Goal: Task Accomplishment & Management: Manage account settings

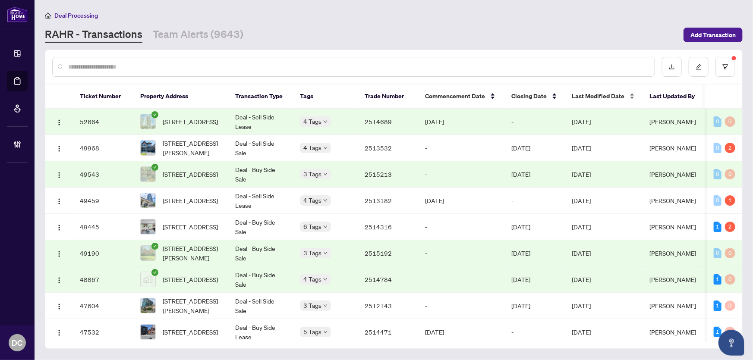
click at [596, 94] on span "Last Modified Date" at bounding box center [598, 95] width 53 height 9
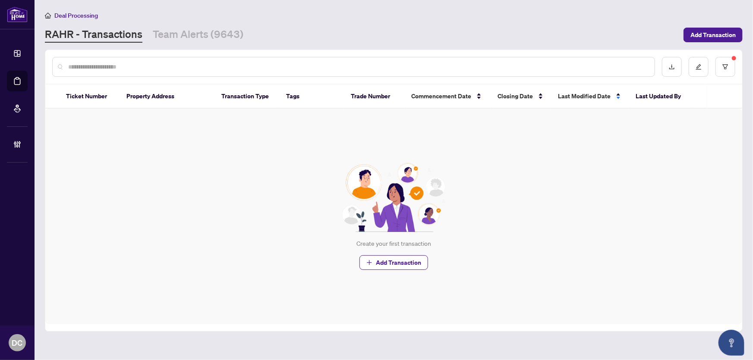
click at [121, 67] on input "text" at bounding box center [358, 66] width 580 height 9
click at [731, 63] on button "button" at bounding box center [725, 67] width 20 height 20
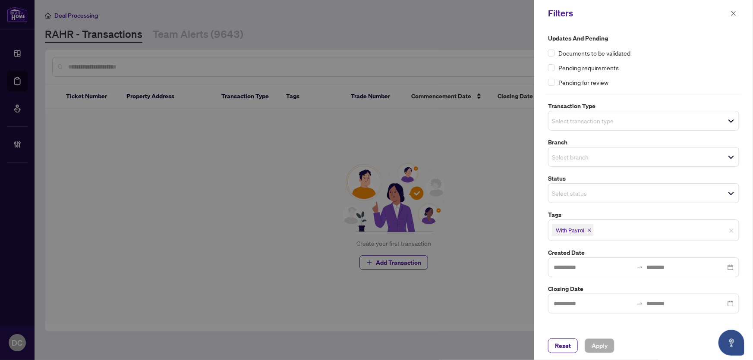
click at [590, 228] on icon "close" at bounding box center [589, 230] width 4 height 4
click at [607, 340] on span "Apply" at bounding box center [600, 346] width 16 height 14
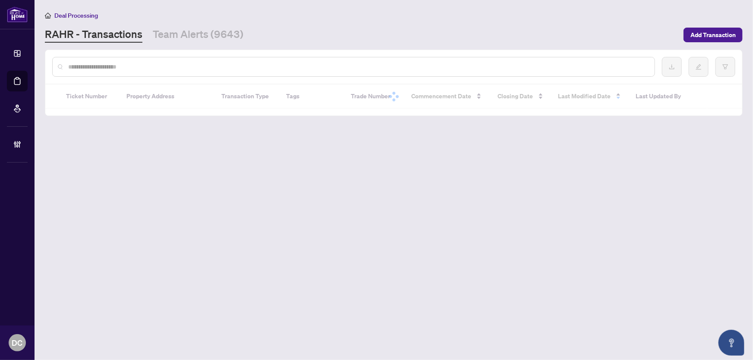
click at [132, 66] on input "text" at bounding box center [358, 66] width 580 height 9
paste input "*******"
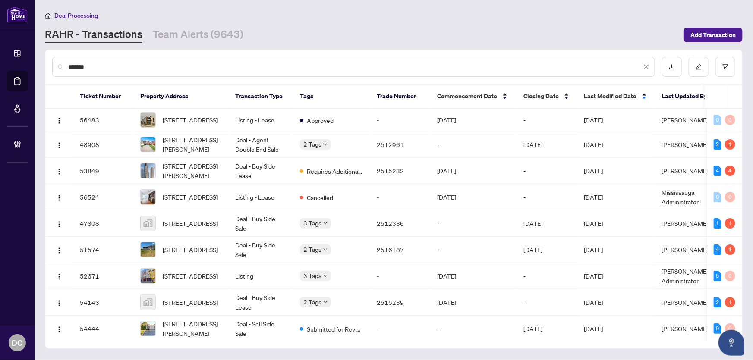
click at [184, 66] on input "*******" at bounding box center [355, 66] width 574 height 9
type input "*******"
click at [184, 66] on input "*******" at bounding box center [355, 66] width 574 height 9
click at [721, 66] on button "button" at bounding box center [725, 67] width 20 height 20
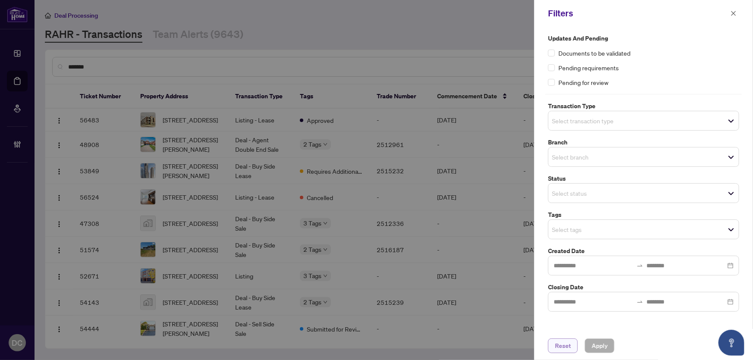
click at [572, 345] on button "Reset" at bounding box center [563, 346] width 30 height 15
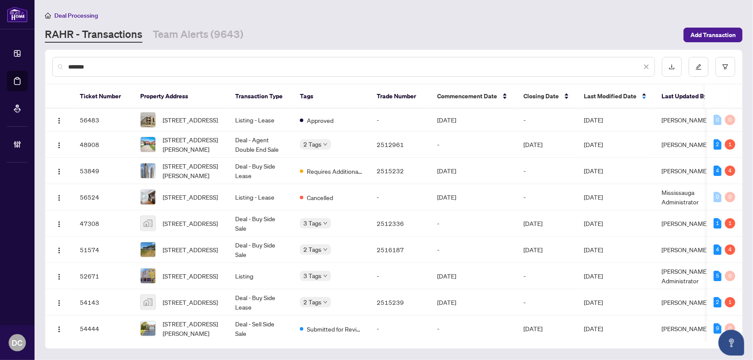
click at [156, 65] on input "*******" at bounding box center [355, 66] width 574 height 9
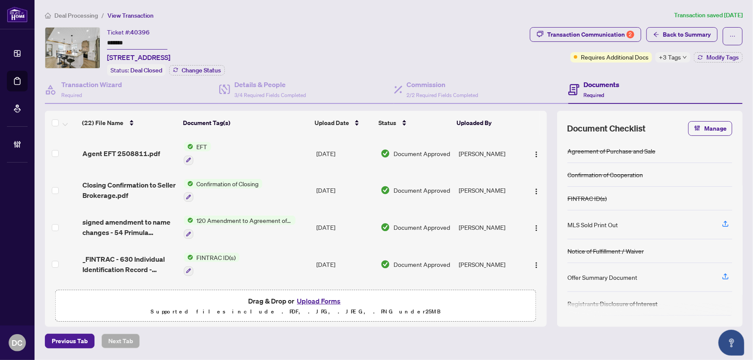
drag, startPoint x: 155, startPoint y: 43, endPoint x: 80, endPoint y: 41, distance: 75.5
click at [80, 41] on div "Ticket #: 40396 ******* 54 Primula Cres, Toronto, Ontario M9L 1K2, Canada Statu…" at bounding box center [286, 51] width 482 height 49
click at [669, 58] on span "+3 Tags" at bounding box center [670, 57] width 22 height 10
click at [627, 71] on div "Transaction Communication 2 Back to Summary Requires Additional Docs +3 Tags Mo…" at bounding box center [636, 51] width 216 height 49
click at [671, 37] on span "Back to Summary" at bounding box center [687, 35] width 48 height 14
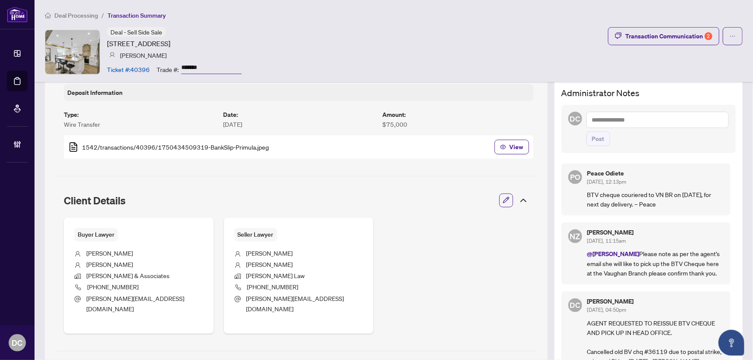
scroll to position [274, 0]
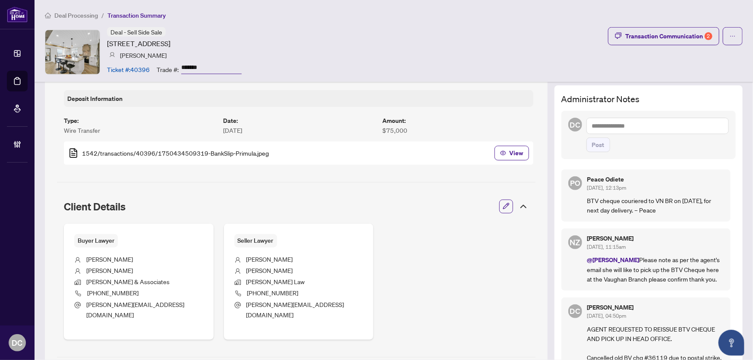
click at [678, 128] on textarea at bounding box center [657, 126] width 142 height 16
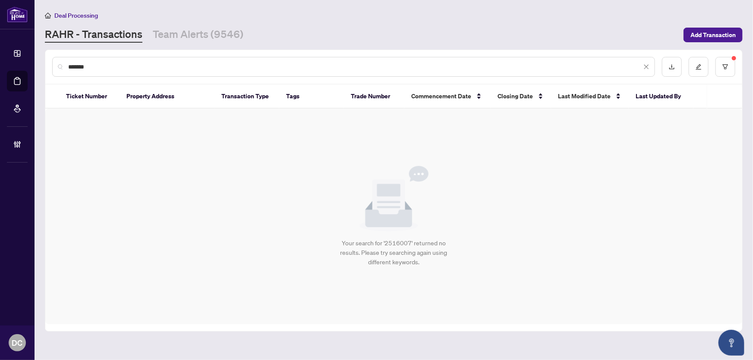
drag, startPoint x: 120, startPoint y: 64, endPoint x: 37, endPoint y: 63, distance: 82.9
click at [37, 63] on main "Deal Processing [PERSON_NAME] - Transactions Team Alerts (9546) Add Transaction…" at bounding box center [394, 180] width 719 height 360
click at [731, 68] on button "button" at bounding box center [725, 67] width 20 height 20
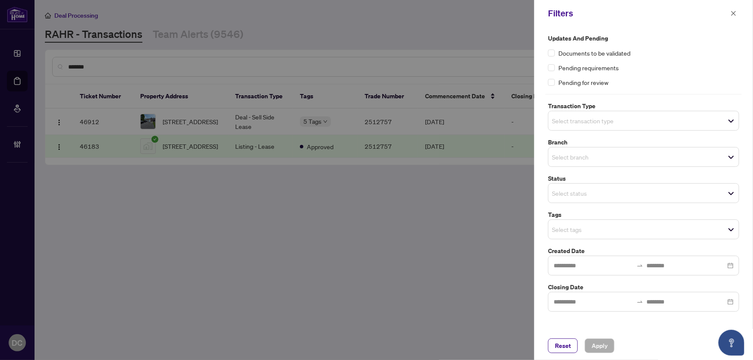
click at [659, 233] on span "Select tags" at bounding box center [643, 230] width 190 height 12
click at [561, 347] on span "Reset" at bounding box center [563, 346] width 16 height 14
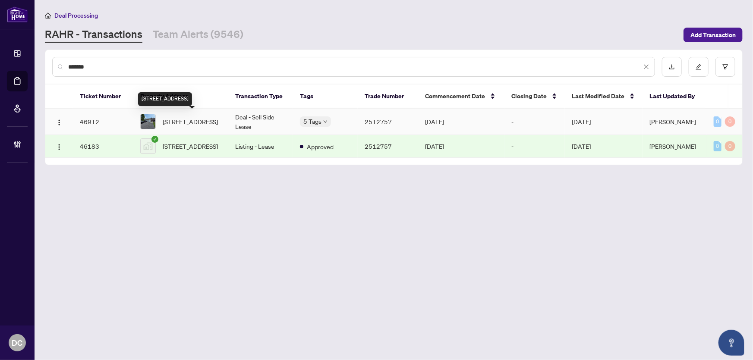
click at [183, 117] on span "[STREET_ADDRESS]" at bounding box center [190, 121] width 55 height 9
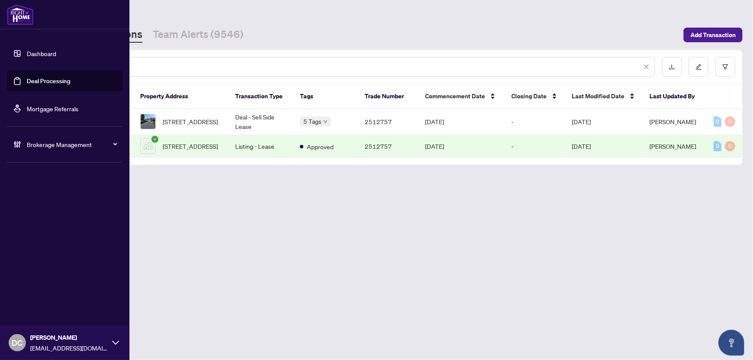
drag, startPoint x: 156, startPoint y: 64, endPoint x: 20, endPoint y: 60, distance: 136.0
click at [20, 60] on div "Dashboard Deal Processing Mortgage Referrals Brokerage Management DC Dawn Chan …" at bounding box center [376, 180] width 753 height 360
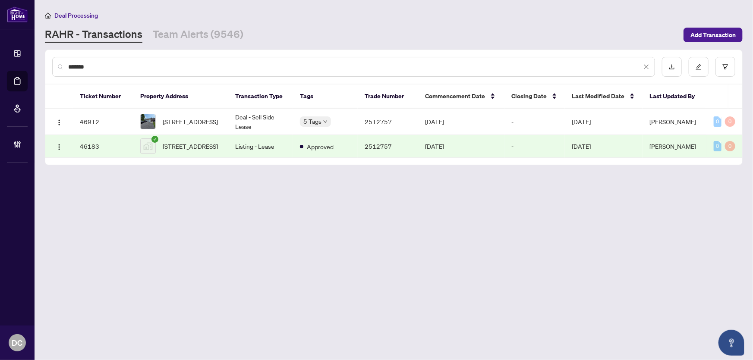
paste input "text"
type input "*******"
click at [203, 121] on span "[STREET_ADDRESS]" at bounding box center [190, 121] width 55 height 9
drag, startPoint x: 118, startPoint y: 65, endPoint x: 60, endPoint y: 64, distance: 58.7
click at [60, 64] on div "*******" at bounding box center [353, 67] width 603 height 20
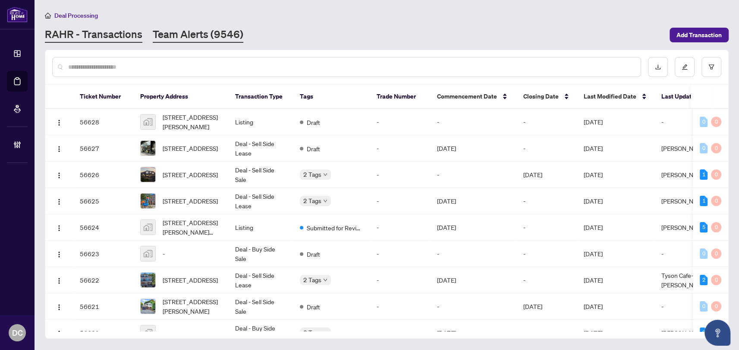
click at [187, 35] on link "Team Alerts (9546)" at bounding box center [198, 35] width 91 height 16
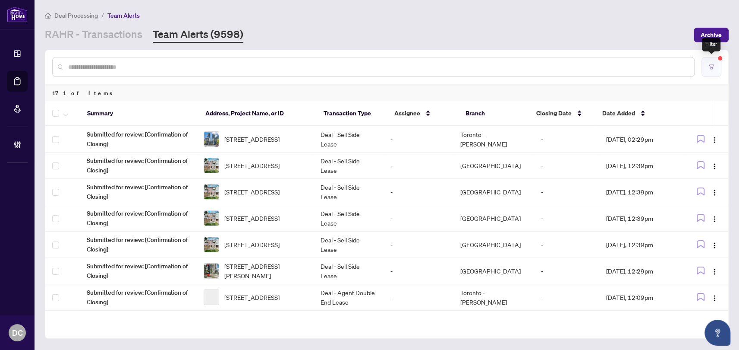
click at [712, 69] on button "button" at bounding box center [712, 67] width 20 height 20
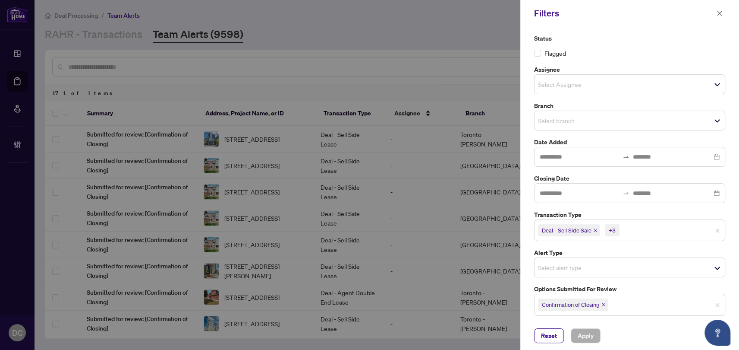
click at [604, 306] on span "Confirmation of Closing" at bounding box center [573, 304] width 70 height 12
click at [605, 304] on icon "close" at bounding box center [604, 304] width 4 height 4
click at [629, 303] on span "Select options submitted for review" at bounding box center [630, 303] width 190 height 12
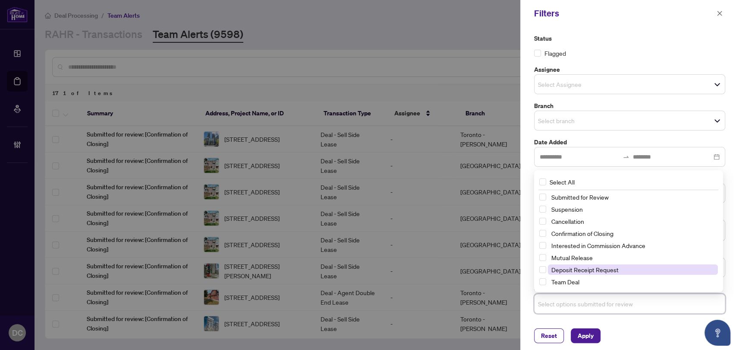
click at [573, 268] on span "Deposit Receipt Request" at bounding box center [585, 269] width 67 height 8
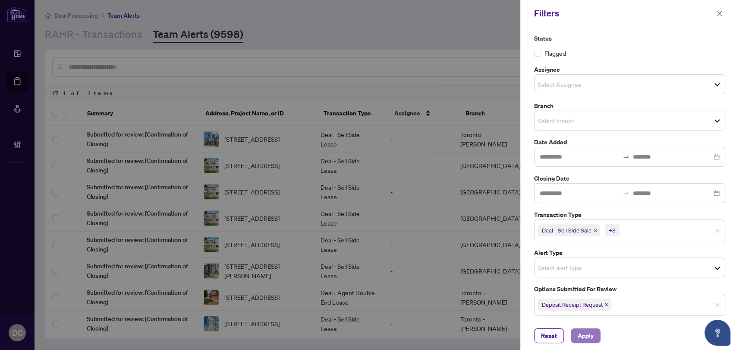
click at [589, 334] on span "Apply" at bounding box center [586, 335] width 16 height 14
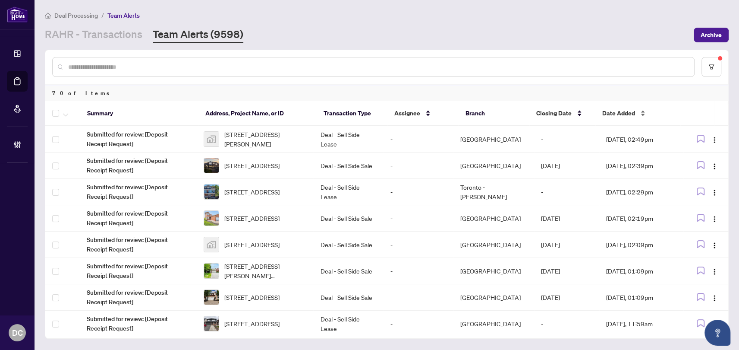
click at [602, 110] on div "Date Added" at bounding box center [637, 112] width 71 height 9
click at [607, 111] on span "Date Added" at bounding box center [618, 112] width 33 height 9
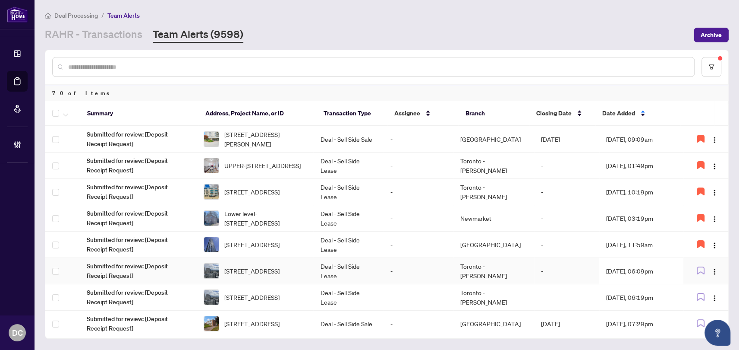
click at [662, 269] on td "Oct/06/2025, 06:09pm" at bounding box center [641, 271] width 84 height 26
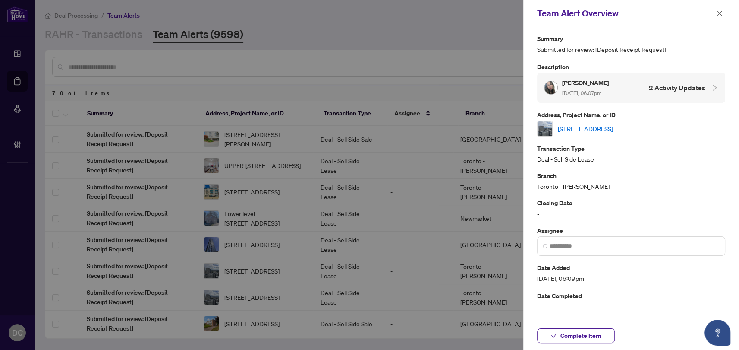
click at [613, 125] on link "4203-8 Cumberland St, Toronto, Ontario M4W 0B6, Canada" at bounding box center [585, 128] width 55 height 9
click at [604, 247] on input "search" at bounding box center [635, 245] width 170 height 9
drag, startPoint x: 602, startPoint y: 48, endPoint x: 674, endPoint y: 48, distance: 72.1
click at [674, 48] on span "Submitted for review: [Deposit Receipt Request]" at bounding box center [631, 49] width 188 height 10
click at [717, 13] on icon "close" at bounding box center [720, 13] width 6 height 6
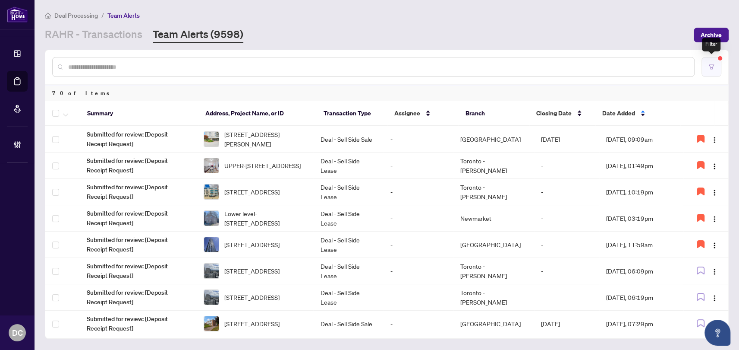
click at [718, 61] on button "button" at bounding box center [712, 67] width 20 height 20
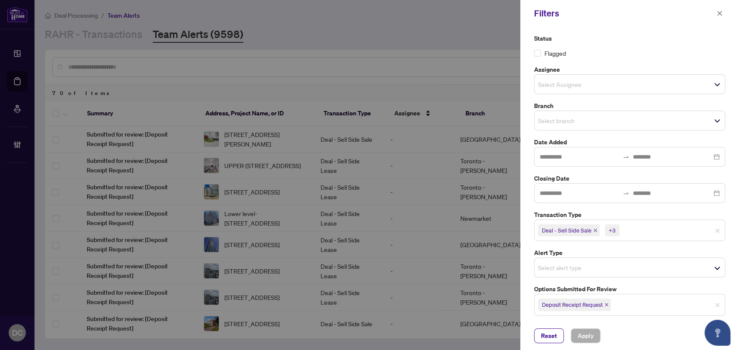
click at [607, 304] on icon "close" at bounding box center [606, 304] width 3 height 3
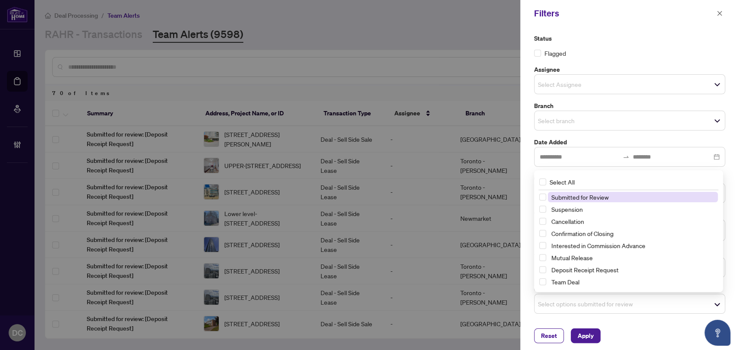
click at [621, 305] on span "Select options submitted for review" at bounding box center [630, 303] width 190 height 12
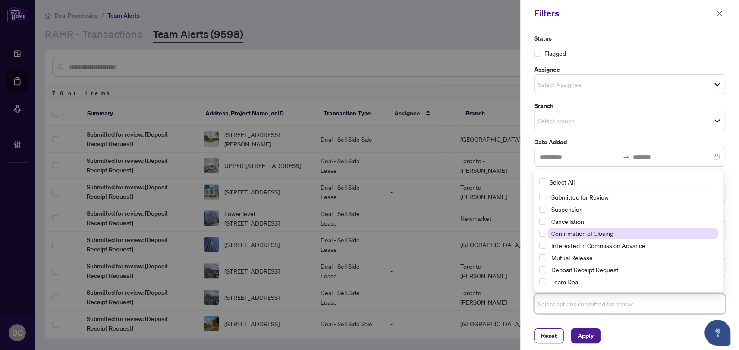
click at [612, 233] on span "Confirmation of Closing" at bounding box center [583, 233] width 62 height 8
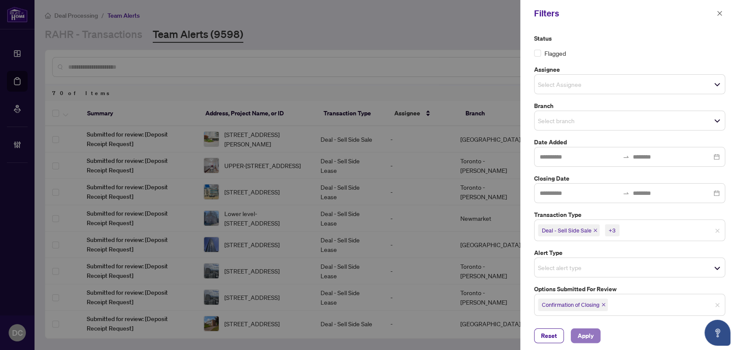
click at [591, 338] on span "Apply" at bounding box center [586, 335] width 16 height 14
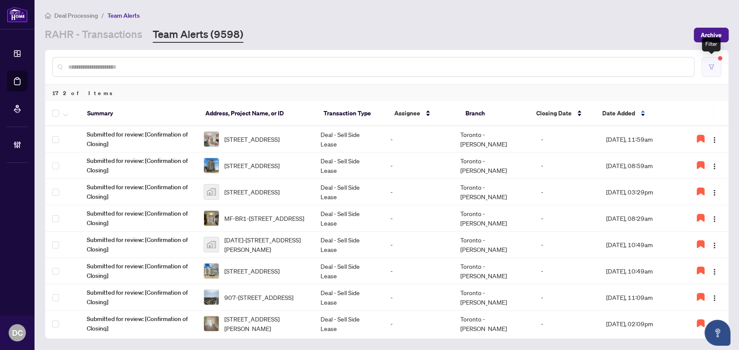
click at [707, 73] on button "button" at bounding box center [712, 67] width 20 height 20
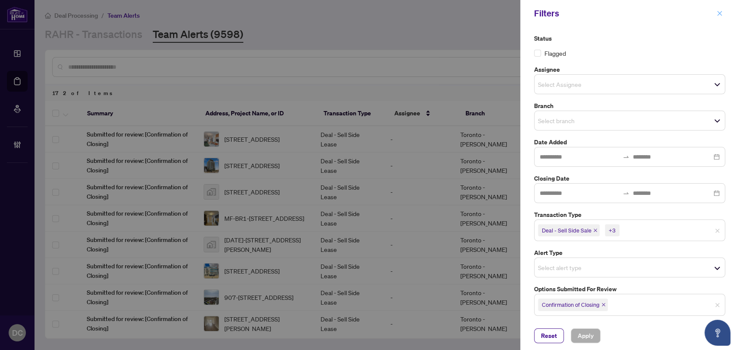
click at [721, 16] on icon "close" at bounding box center [720, 13] width 6 height 6
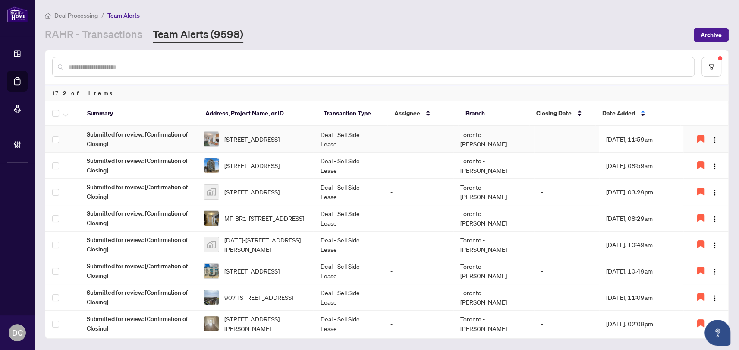
click at [440, 144] on td "-" at bounding box center [419, 139] width 70 height 26
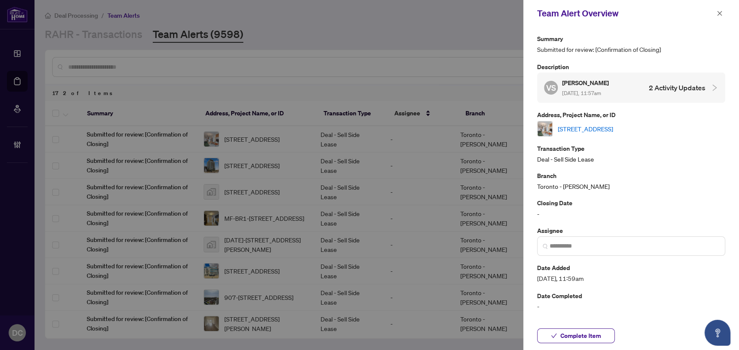
click at [613, 129] on link "1524-165 Legion Rd, Toronto, Ontario M8Y 0B3, Canada" at bounding box center [585, 128] width 55 height 9
click at [726, 14] on div "Team Alert Overview" at bounding box center [631, 13] width 216 height 27
click at [723, 13] on button "button" at bounding box center [719, 13] width 11 height 10
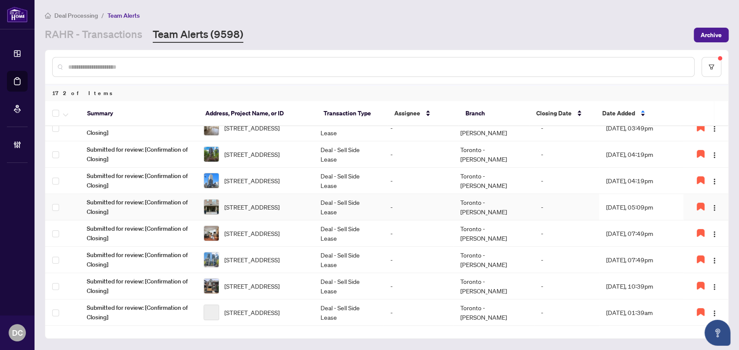
scroll to position [235, 0]
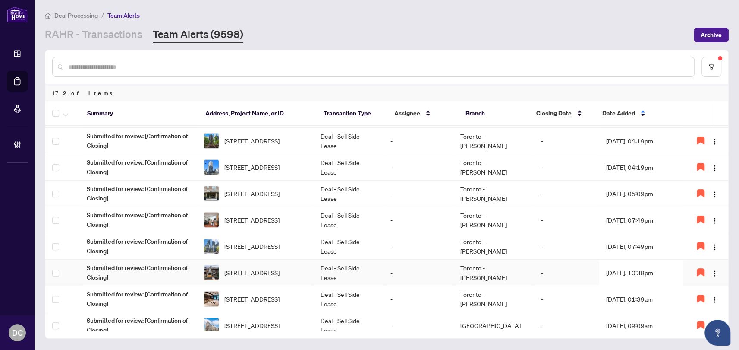
click at [521, 272] on td "Toronto - Don Mills" at bounding box center [494, 272] width 80 height 26
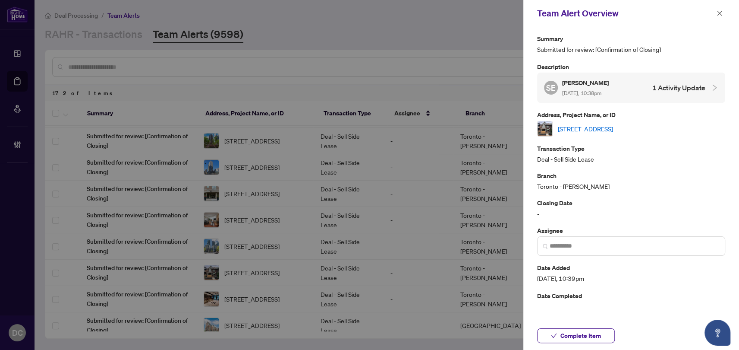
click at [613, 127] on link "2-23 Havelock St, Toronto, Ontario M6H 3B3, Canada" at bounding box center [585, 128] width 55 height 9
click at [721, 16] on span "button" at bounding box center [720, 13] width 6 height 14
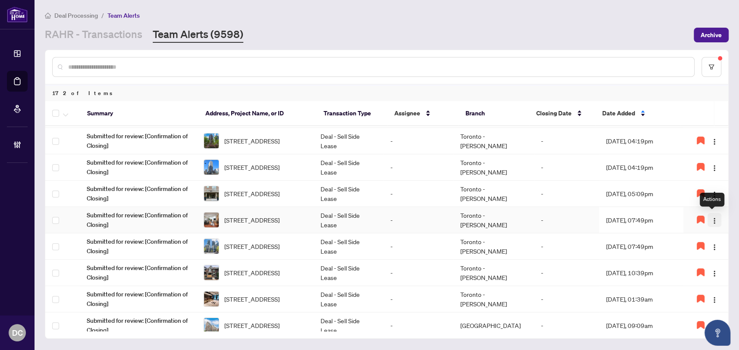
click at [712, 218] on img "button" at bounding box center [714, 220] width 7 height 7
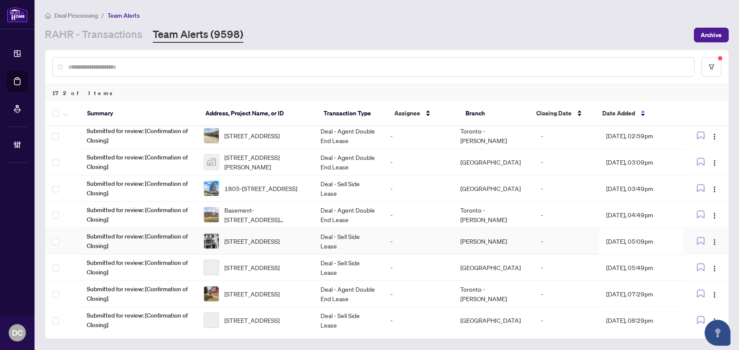
scroll to position [595, 0]
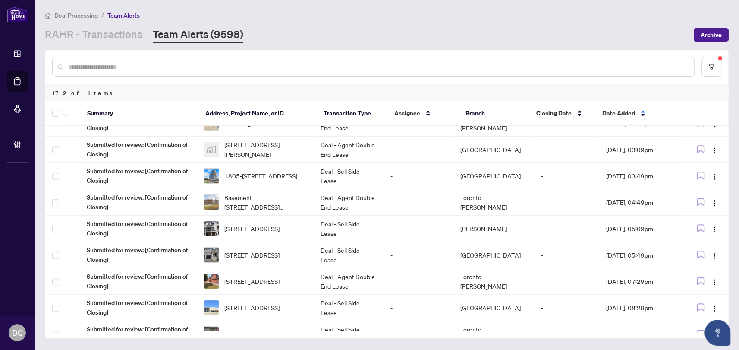
click at [291, 66] on input "text" at bounding box center [377, 66] width 619 height 9
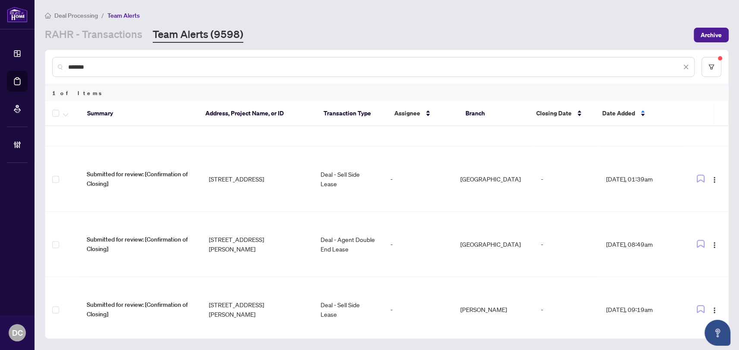
scroll to position [0, 0]
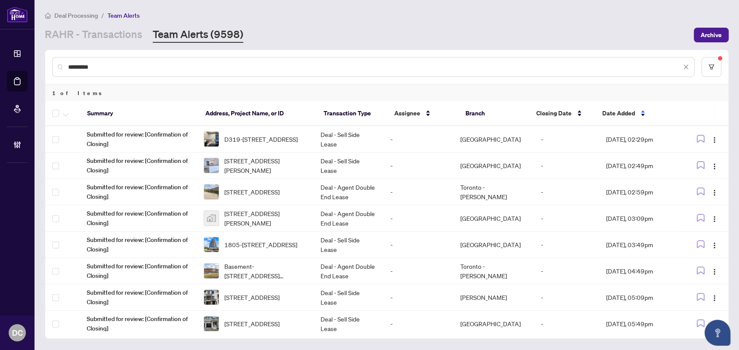
drag, startPoint x: 114, startPoint y: 65, endPoint x: 49, endPoint y: 63, distance: 65.6
click at [49, 63] on div "*********" at bounding box center [386, 67] width 683 height 34
type input "*********"
click at [712, 217] on img "button" at bounding box center [714, 218] width 7 height 7
click at [125, 62] on input "*********" at bounding box center [374, 66] width 613 height 9
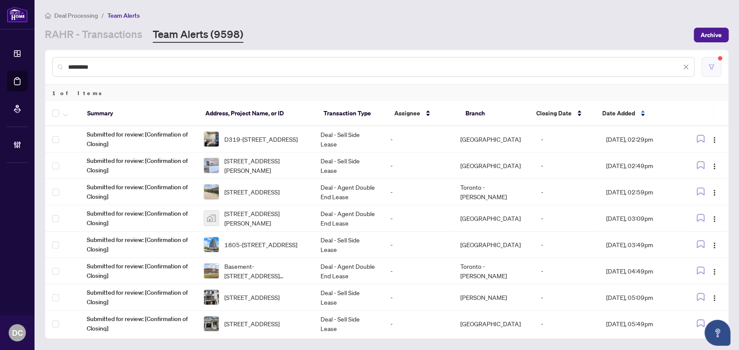
click at [706, 64] on button "button" at bounding box center [712, 67] width 20 height 20
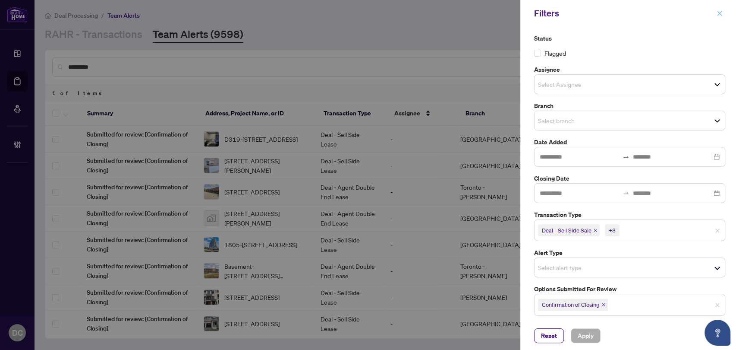
click at [723, 15] on button "button" at bounding box center [719, 13] width 11 height 10
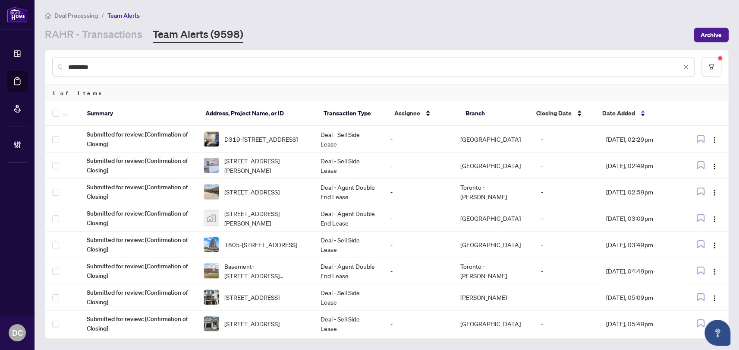
click at [113, 66] on input "*********" at bounding box center [374, 66] width 613 height 9
drag, startPoint x: 110, startPoint y: 66, endPoint x: 50, endPoint y: 66, distance: 60.4
click at [50, 66] on div "*********" at bounding box center [386, 67] width 683 height 34
drag, startPoint x: 138, startPoint y: 63, endPoint x: -16, endPoint y: 61, distance: 153.6
click at [0, 61] on html "Dashboard Deal Processing Mortgage Referrals Brokerage Management DC Dawn Chan …" at bounding box center [369, 175] width 739 height 350
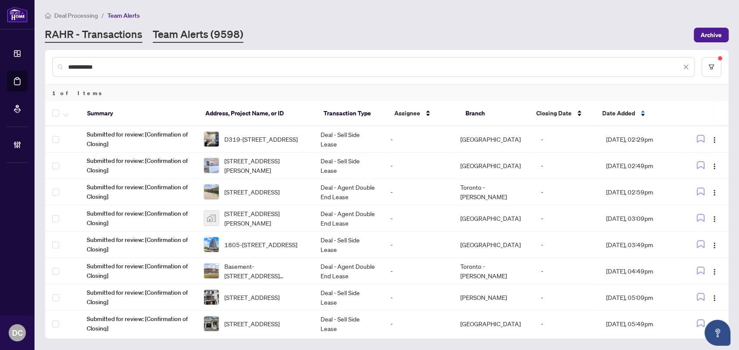
type input "**********"
click at [101, 35] on link "RAHR - Transactions" at bounding box center [94, 35] width 98 height 16
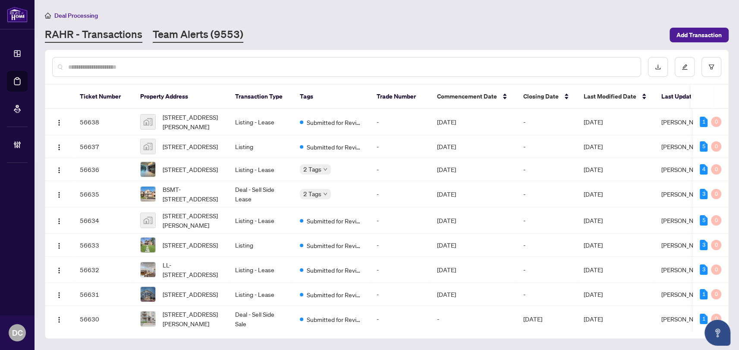
click at [210, 26] on div "Deal Processing RAHR - Transactions Team Alerts (9553) Add Transaction" at bounding box center [387, 26] width 684 height 32
click at [224, 39] on link "Team Alerts (9553)" at bounding box center [198, 35] width 91 height 16
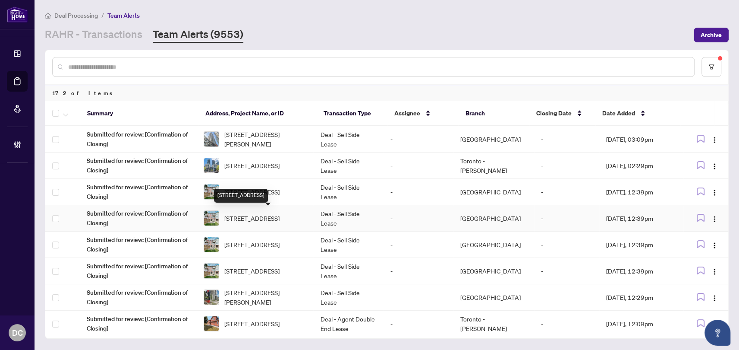
click at [277, 213] on span "38-6830 Meadowvale Town Circ Circ, Mississauga, Ontario L5N 7T5, Canada" at bounding box center [251, 217] width 55 height 9
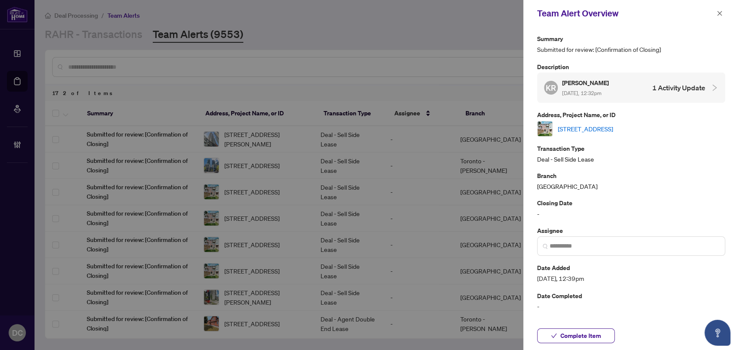
click at [613, 124] on link "38-6830 Meadowvale Town Circ Circ, Mississauga, Ontario L5N 7T5, Canada" at bounding box center [585, 128] width 55 height 9
click at [716, 12] on button "button" at bounding box center [719, 13] width 11 height 10
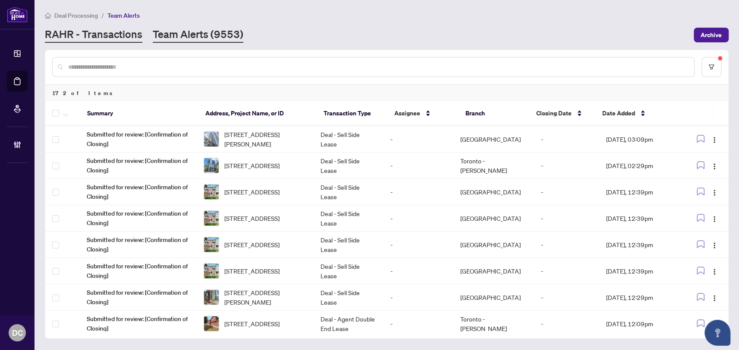
click at [112, 33] on link "RAHR - Transactions" at bounding box center [94, 35] width 98 height 16
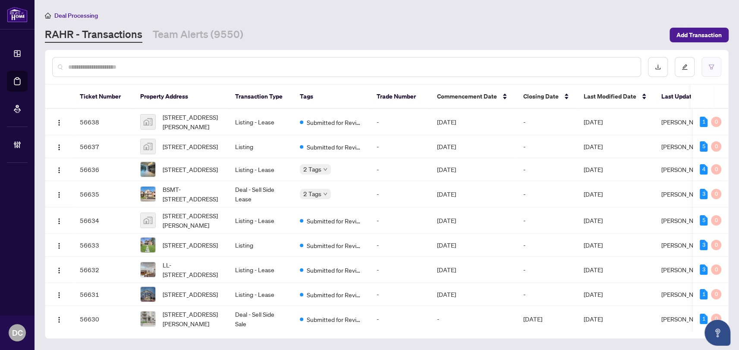
click at [709, 64] on icon "filter" at bounding box center [712, 67] width 6 height 6
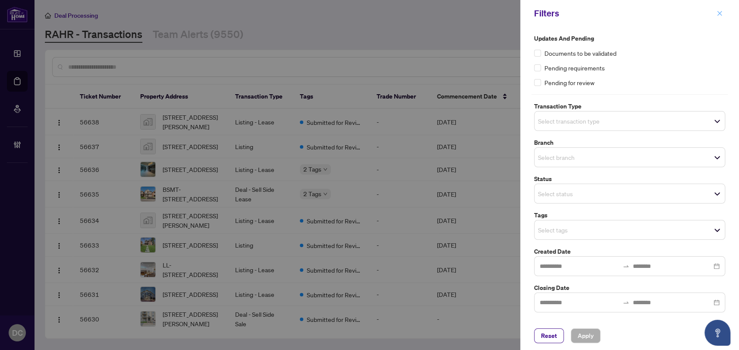
click at [720, 13] on icon "close" at bounding box center [720, 13] width 6 height 6
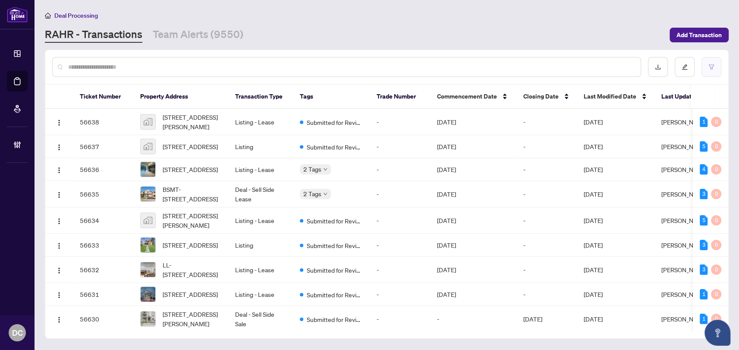
click at [706, 63] on button "button" at bounding box center [712, 67] width 20 height 20
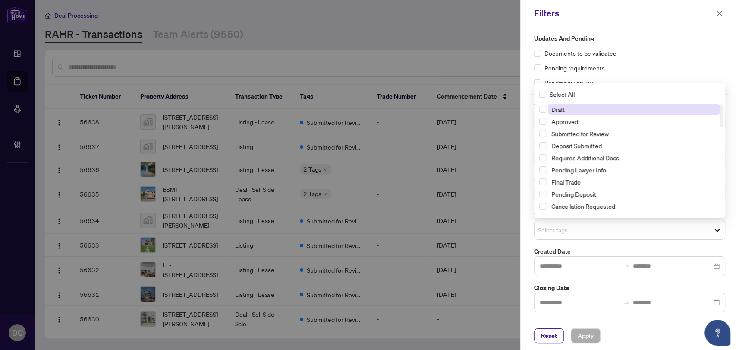
click at [634, 233] on span "Select tags" at bounding box center [630, 230] width 190 height 12
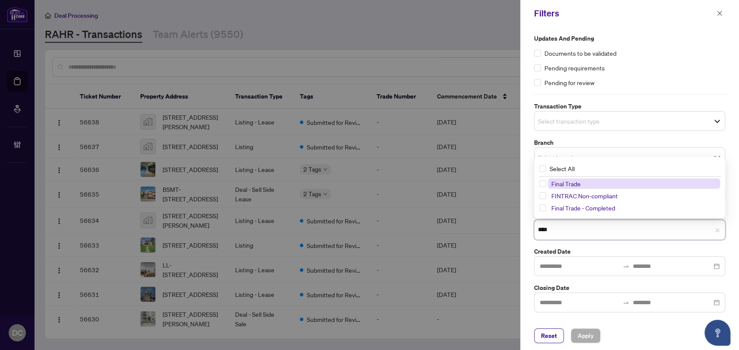
type input "*****"
click at [582, 196] on span "Final Trade" at bounding box center [634, 195] width 172 height 10
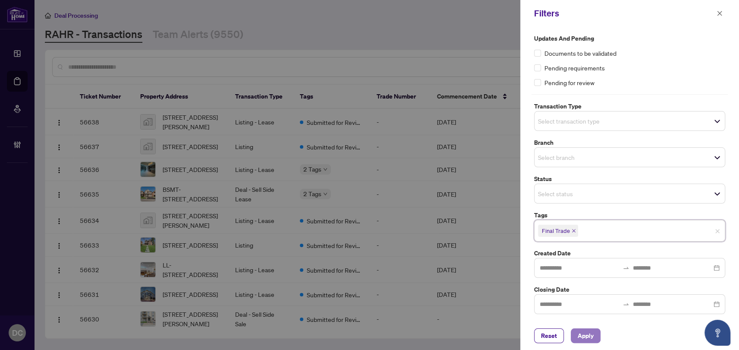
click at [589, 339] on span "Apply" at bounding box center [586, 335] width 16 height 14
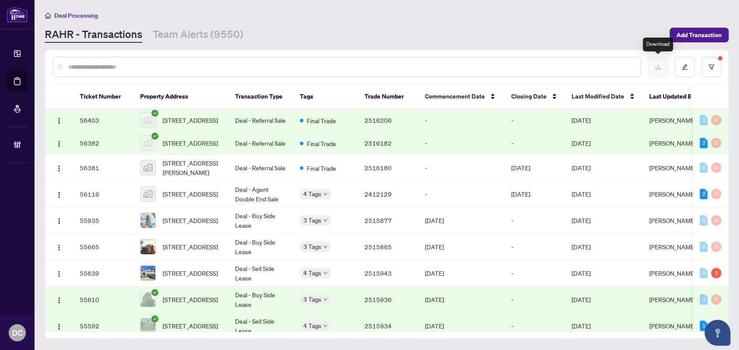
click at [653, 66] on button "button" at bounding box center [658, 67] width 20 height 20
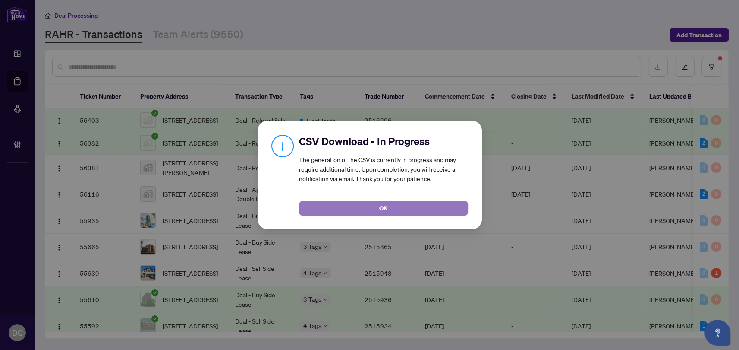
click at [376, 205] on button "OK" at bounding box center [383, 208] width 169 height 15
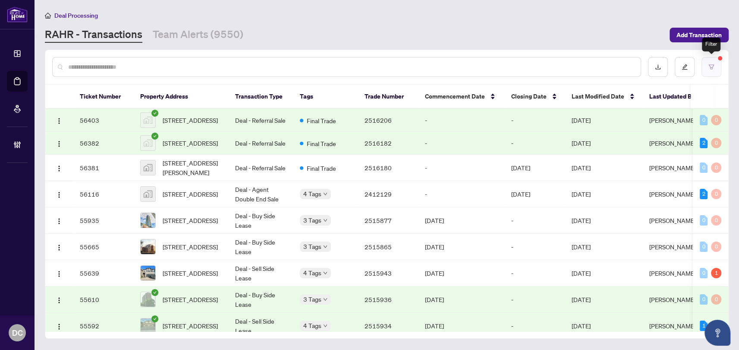
click at [716, 70] on button "button" at bounding box center [712, 67] width 20 height 20
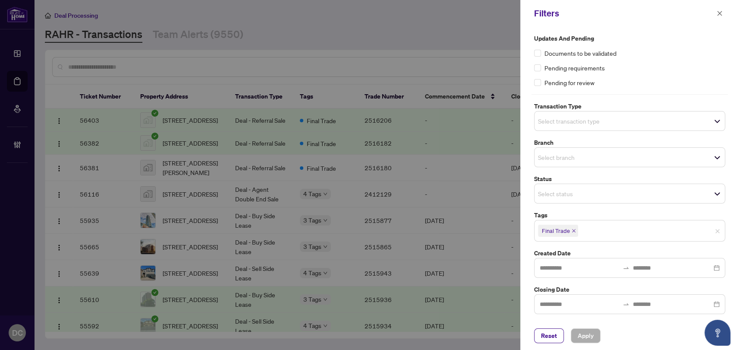
click at [574, 229] on icon "close" at bounding box center [573, 230] width 3 height 3
click at [597, 231] on input "search" at bounding box center [568, 229] width 60 height 10
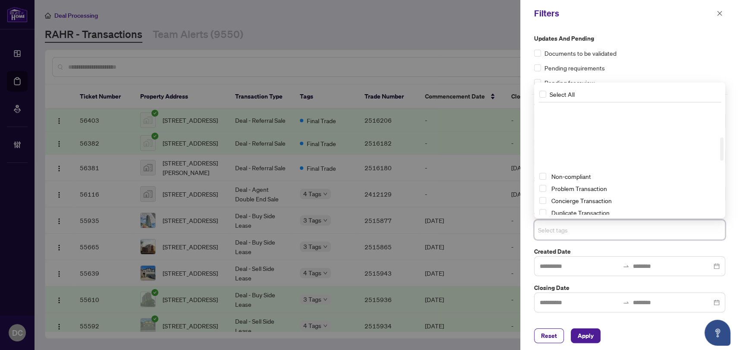
scroll to position [157, 0]
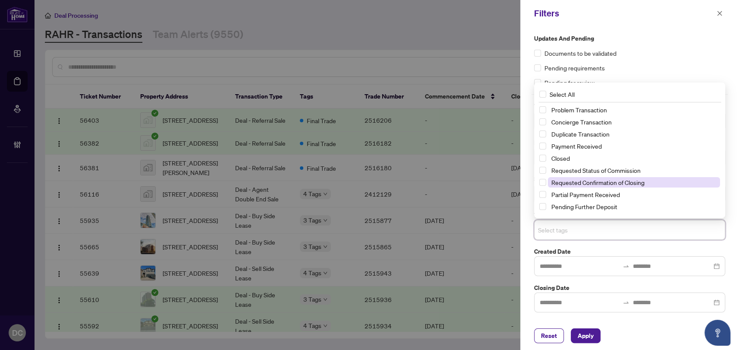
click at [602, 183] on span "Requested Confirmation of Closing" at bounding box center [598, 182] width 93 height 8
click at [592, 181] on span "Requested Confirmation of Closing" at bounding box center [598, 182] width 93 height 8
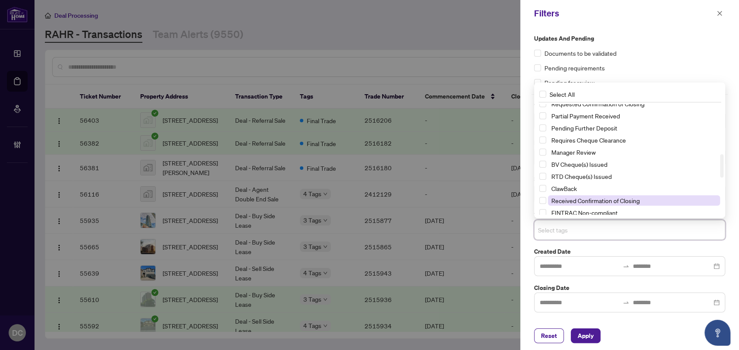
click at [589, 196] on span "Received Confirmation of Closing" at bounding box center [596, 200] width 88 height 8
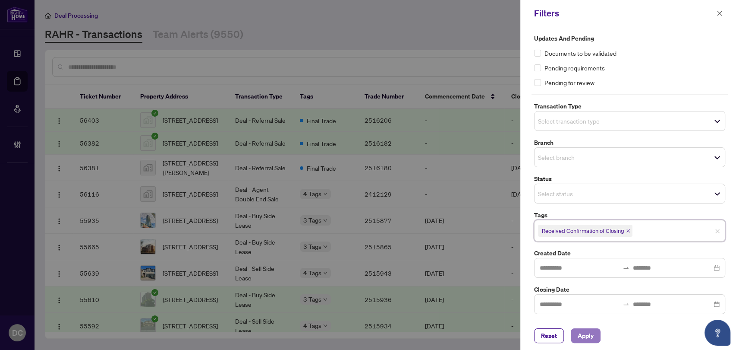
click at [590, 334] on span "Apply" at bounding box center [586, 335] width 16 height 14
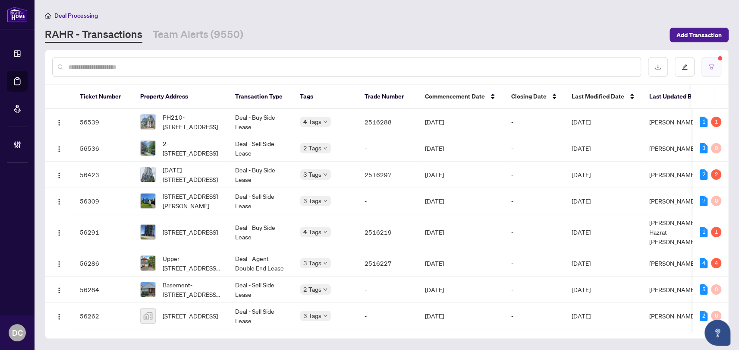
click at [704, 66] on button "button" at bounding box center [712, 67] width 20 height 20
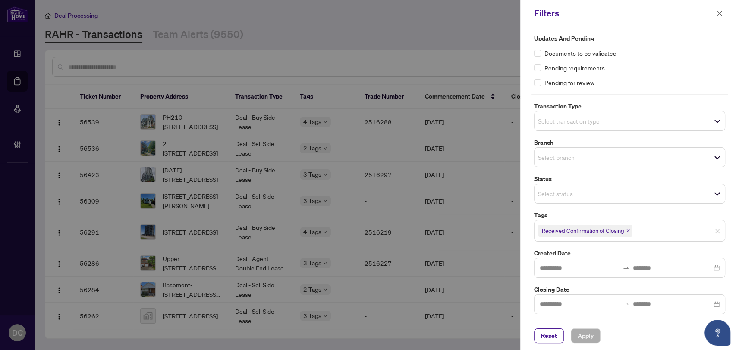
click at [686, 186] on div "Select status" at bounding box center [629, 193] width 191 height 20
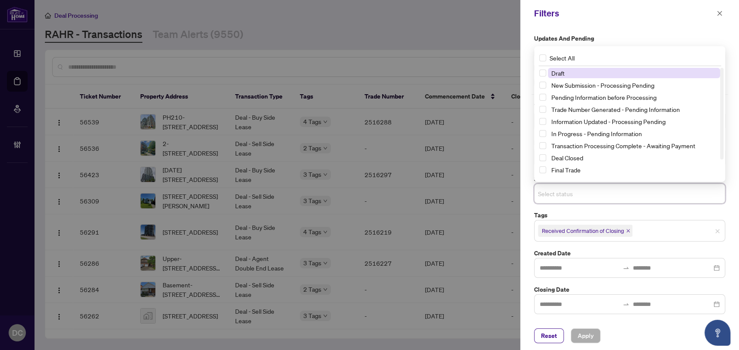
click at [685, 190] on span "Select status" at bounding box center [630, 193] width 190 height 12
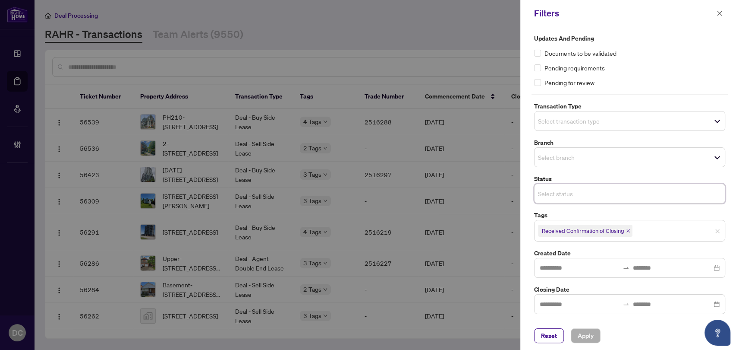
click at [622, 161] on span "Select branch" at bounding box center [630, 157] width 190 height 12
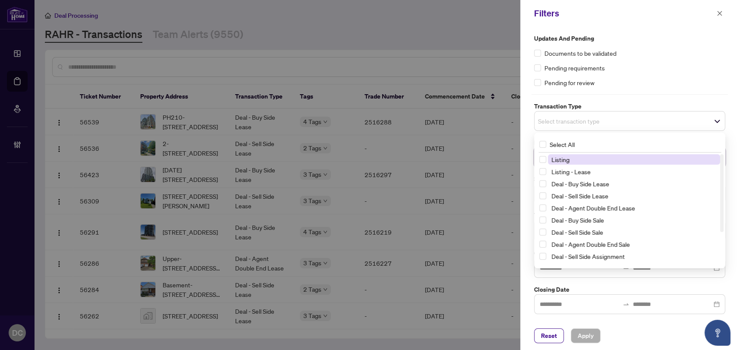
click at [621, 127] on div "Select transaction type" at bounding box center [629, 121] width 191 height 20
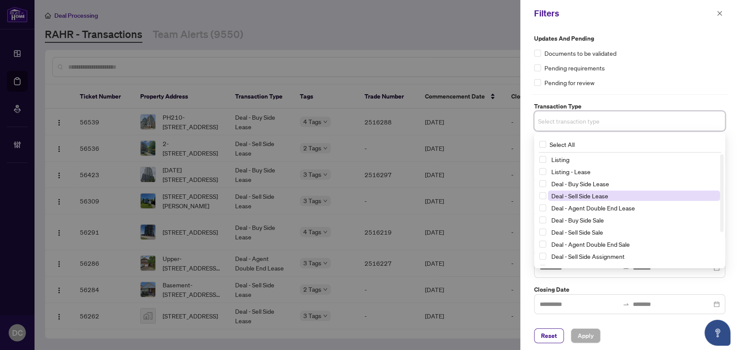
click at [596, 194] on span "Deal - Sell Side Lease" at bounding box center [580, 196] width 57 height 8
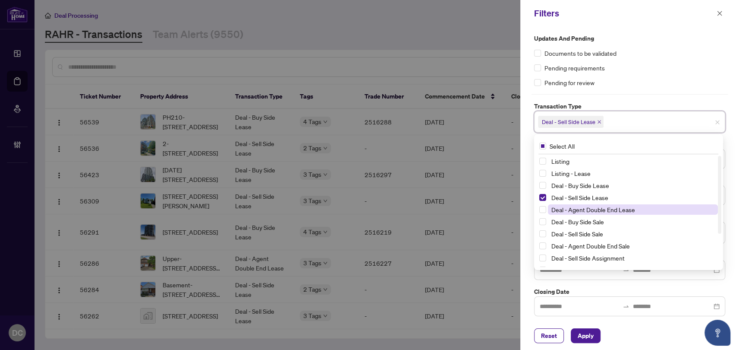
click at [596, 207] on span "Deal - Agent Double End Lease" at bounding box center [594, 209] width 84 height 8
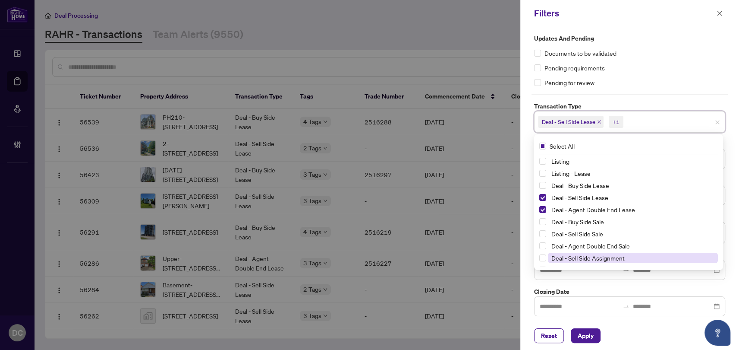
scroll to position [39, 0]
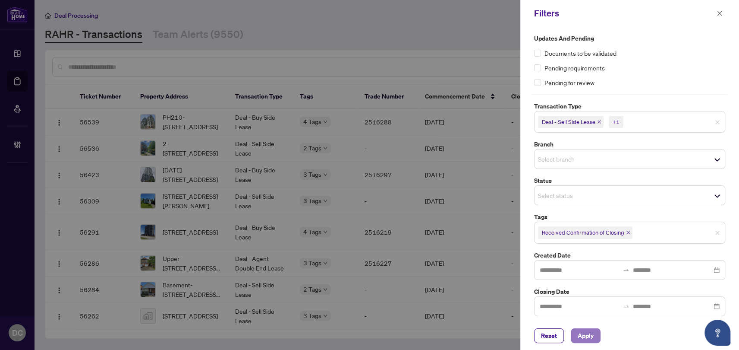
click at [585, 334] on span "Apply" at bounding box center [586, 335] width 16 height 14
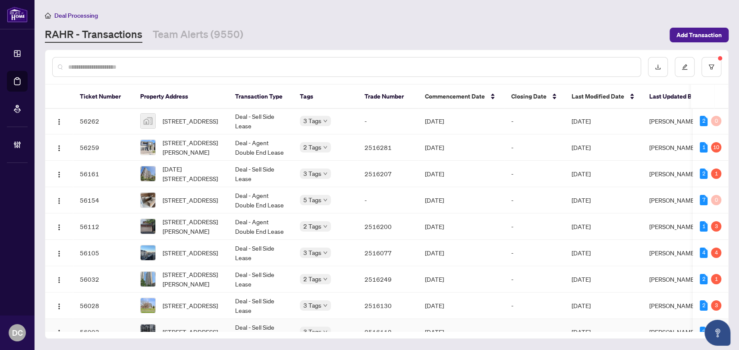
scroll to position [67, 0]
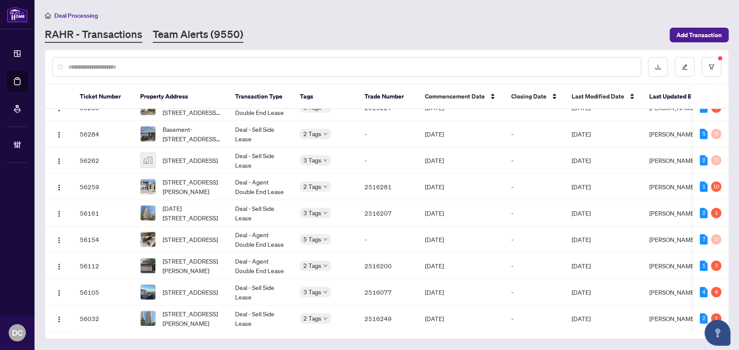
click at [215, 39] on link "Team Alerts (9550)" at bounding box center [198, 35] width 91 height 16
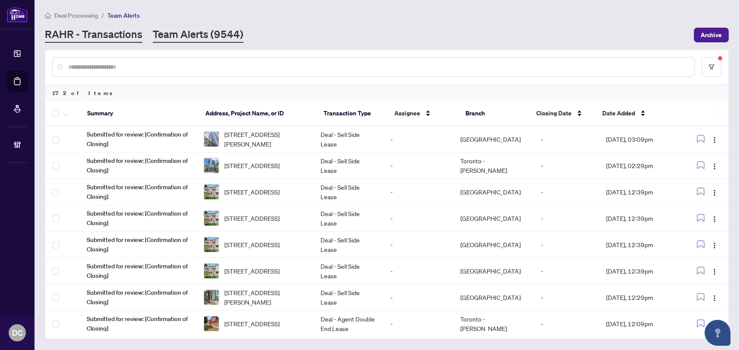
click at [121, 33] on link "RAHR - Transactions" at bounding box center [94, 35] width 98 height 16
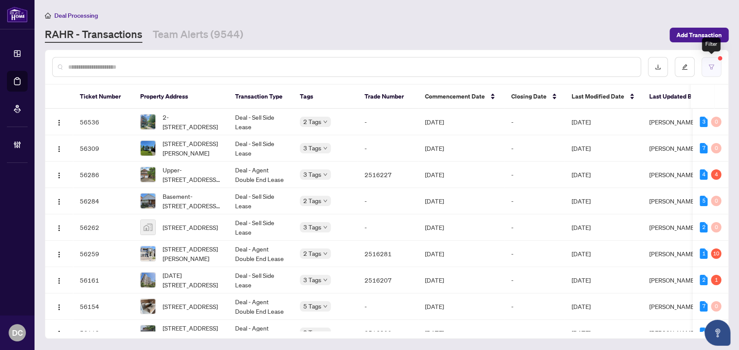
click at [714, 66] on icon "filter" at bounding box center [712, 67] width 6 height 6
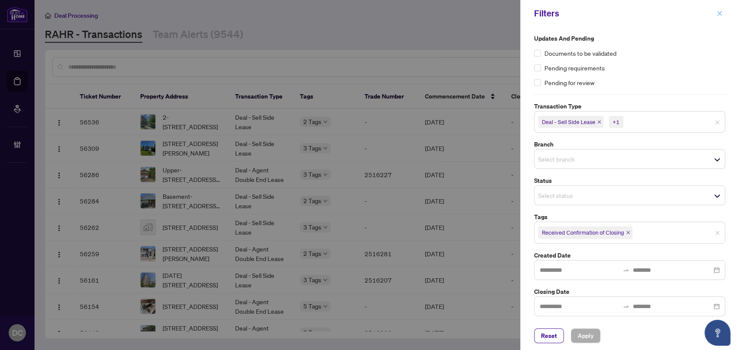
click at [719, 14] on icon "close" at bounding box center [720, 13] width 6 height 6
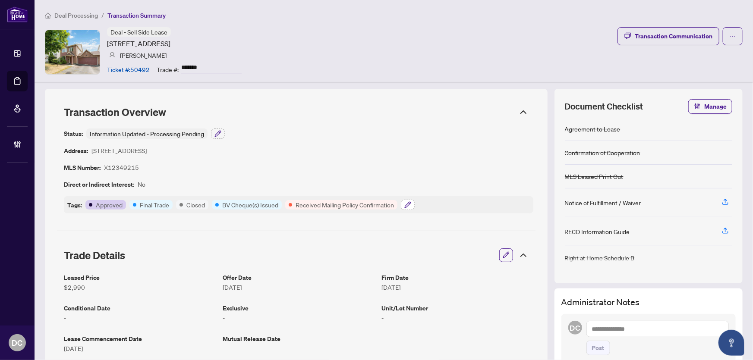
click at [410, 207] on icon "button" at bounding box center [407, 205] width 7 height 7
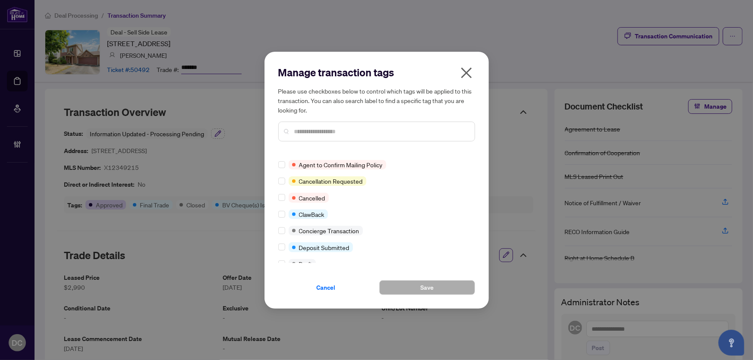
scroll to position [117, 0]
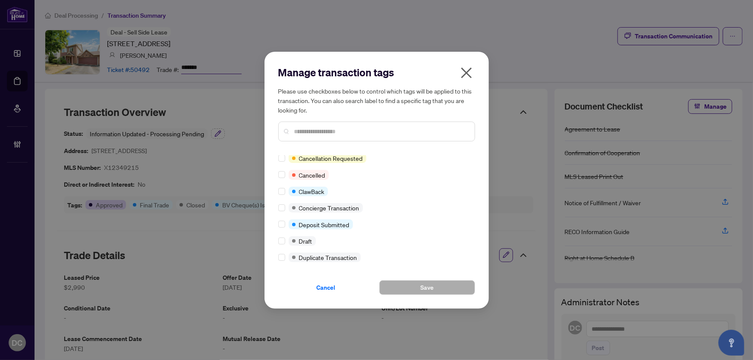
click at [362, 127] on input "text" at bounding box center [380, 131] width 173 height 9
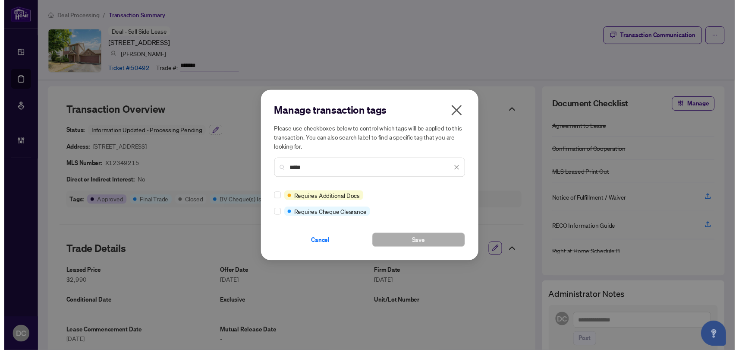
scroll to position [0, 0]
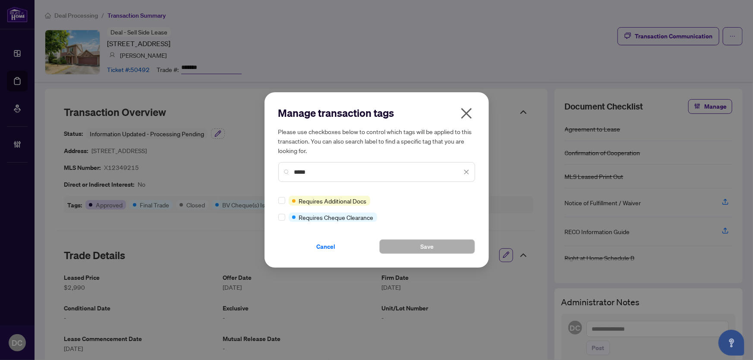
type input "*****"
click at [464, 170] on icon "close" at bounding box center [466, 172] width 5 height 5
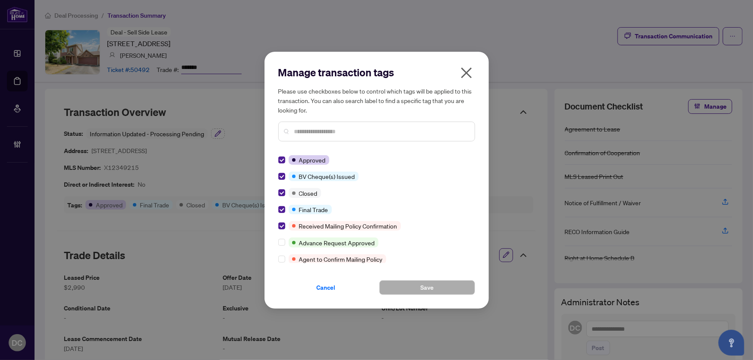
click at [470, 72] on icon "close" at bounding box center [467, 73] width 14 height 14
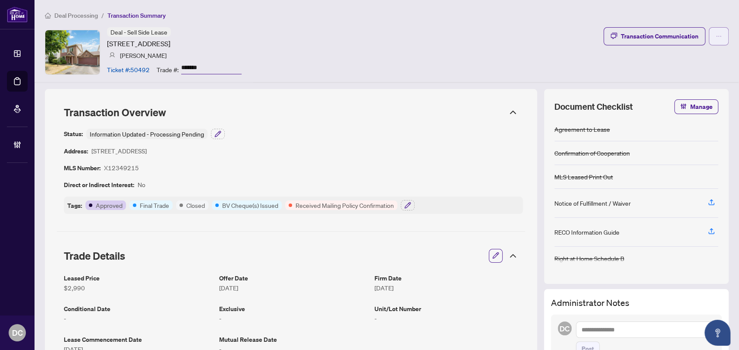
click at [716, 37] on button "button" at bounding box center [719, 36] width 20 height 18
click at [689, 95] on span "Submit for Completion" at bounding box center [683, 96] width 66 height 9
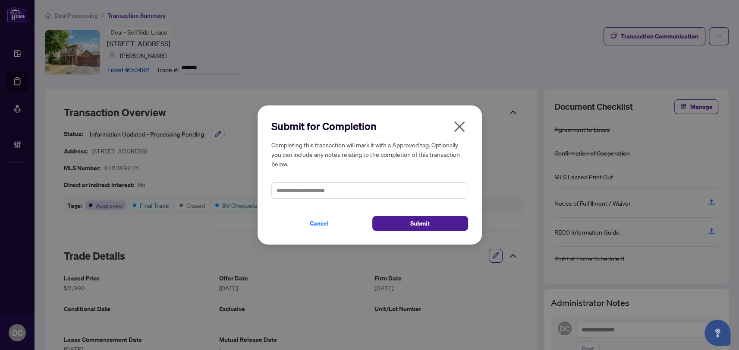
click at [459, 120] on icon "close" at bounding box center [460, 127] width 14 height 14
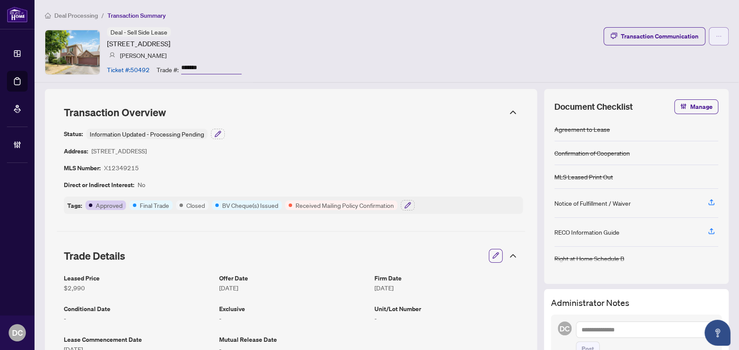
click at [716, 33] on icon "ellipsis" at bounding box center [719, 36] width 6 height 6
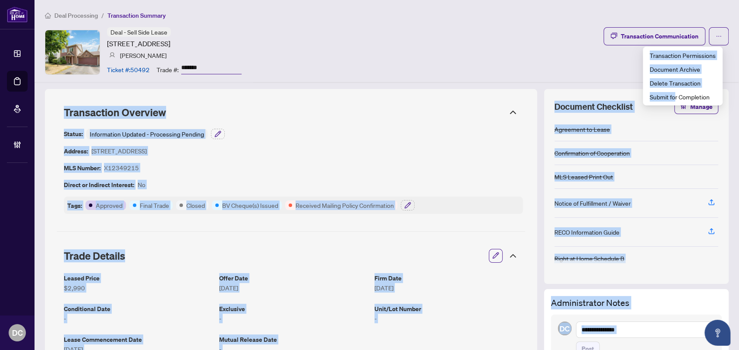
drag, startPoint x: 676, startPoint y: 96, endPoint x: 440, endPoint y: 71, distance: 237.3
click at [440, 71] on body "Dashboard Deal Processing Mortgage Referrals Brokerage Management DC Dawn Chan …" at bounding box center [369, 175] width 739 height 350
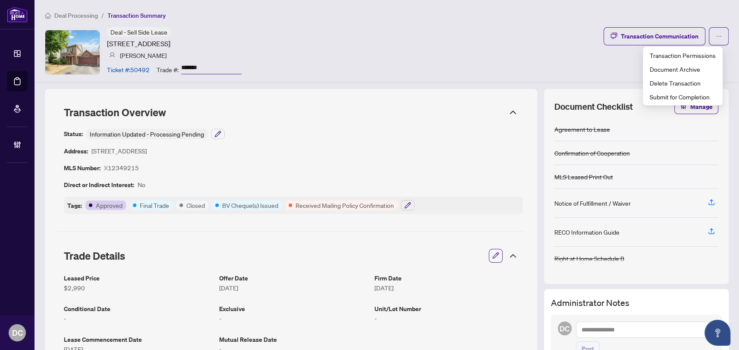
click at [440, 72] on div "Deal - Sell Side Lease 373 Stoneway Dr, Ottawa, Ontario K2G 6G8, Canada Wael Ga…" at bounding box center [387, 52] width 684 height 50
click at [716, 38] on icon "ellipsis" at bounding box center [719, 36] width 6 height 6
click at [674, 99] on span "Submit for Completion" at bounding box center [683, 96] width 66 height 9
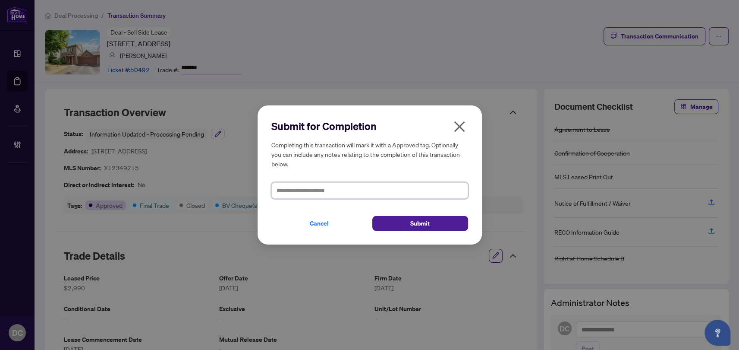
click at [363, 192] on textarea at bounding box center [369, 190] width 197 height 16
click at [456, 129] on icon "close" at bounding box center [459, 126] width 11 height 11
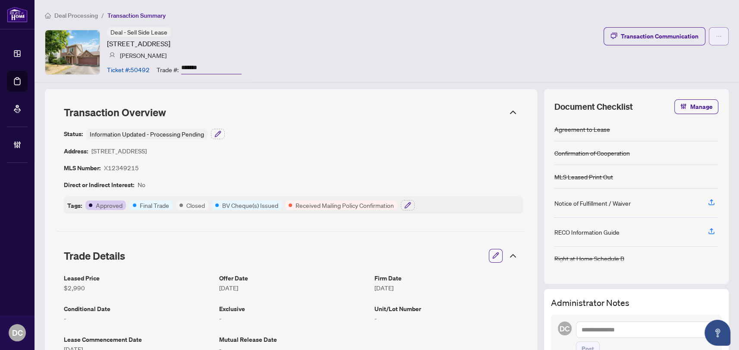
click at [716, 37] on icon "ellipsis" at bounding box center [719, 36] width 6 height 6
click at [697, 57] on span "Transaction Permissions" at bounding box center [683, 54] width 66 height 9
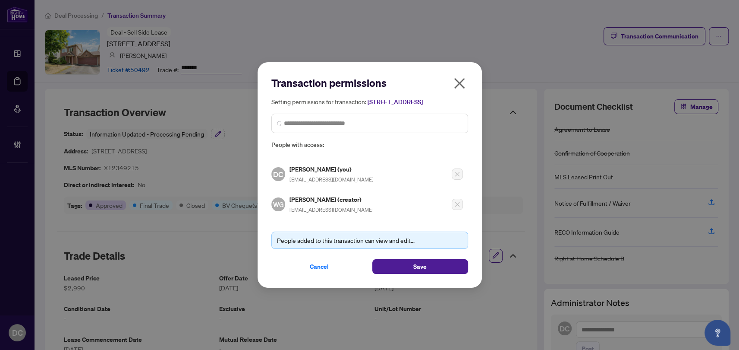
drag, startPoint x: 458, startPoint y: 78, endPoint x: 702, endPoint y: 45, distance: 246.4
click at [458, 78] on icon "close" at bounding box center [460, 83] width 14 height 14
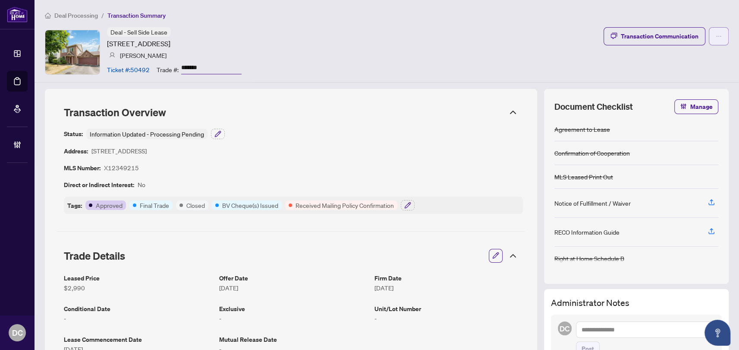
click at [716, 39] on span "button" at bounding box center [719, 36] width 6 height 14
click at [410, 203] on icon "button" at bounding box center [408, 205] width 6 height 6
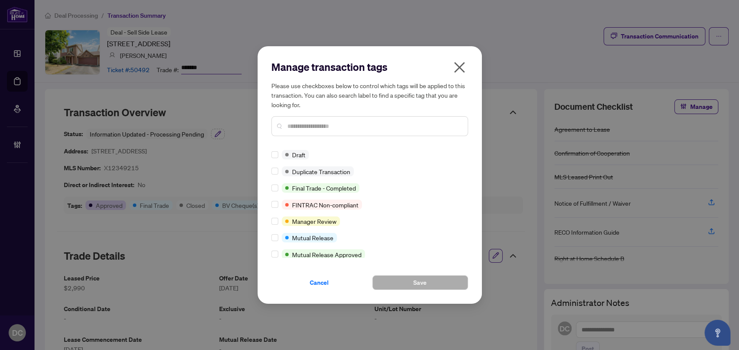
scroll to position [274, 0]
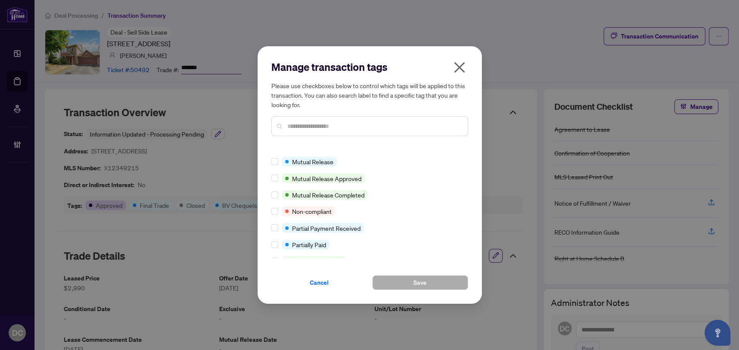
click at [348, 128] on input "text" at bounding box center [373, 125] width 173 height 9
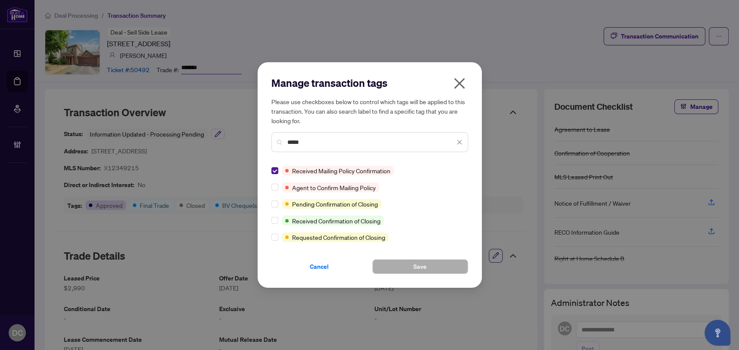
scroll to position [0, 0]
type input "*****"
click at [462, 87] on icon "close" at bounding box center [460, 83] width 14 height 14
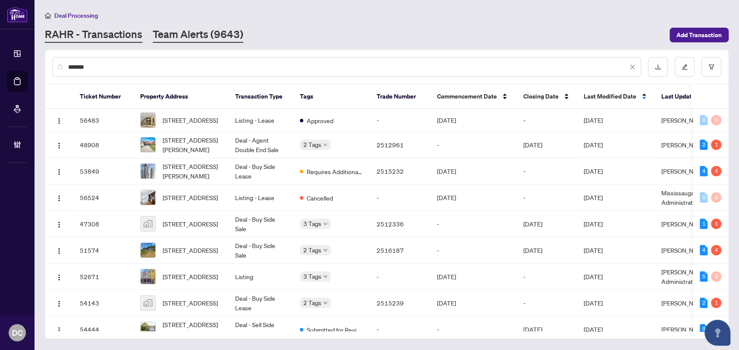
click at [194, 34] on link "Team Alerts (9643)" at bounding box center [198, 35] width 91 height 16
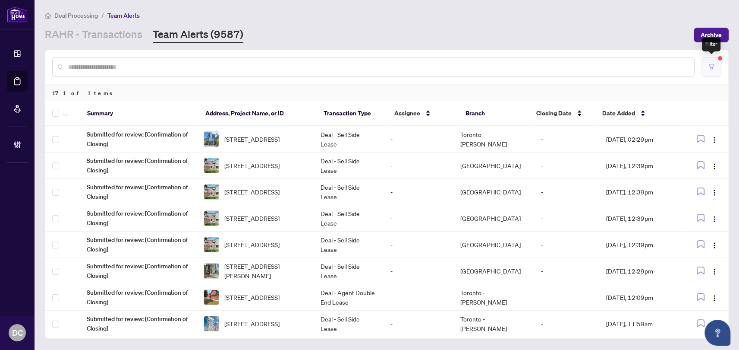
click at [713, 65] on icon "filter" at bounding box center [711, 66] width 5 height 5
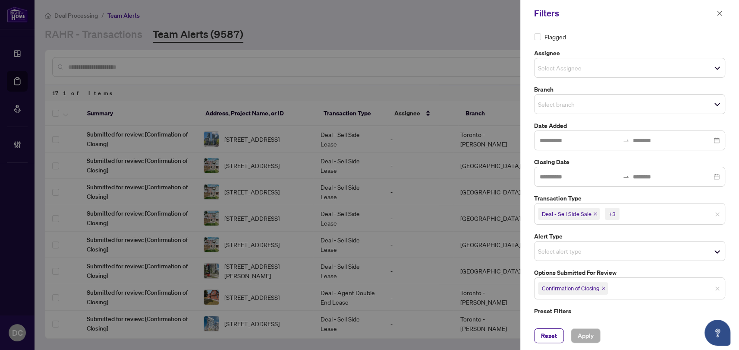
scroll to position [31, 0]
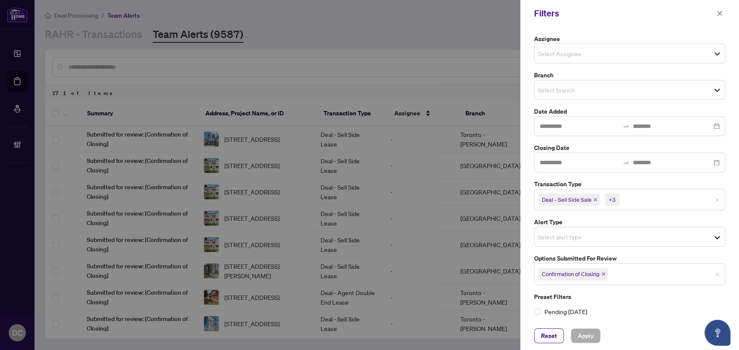
click at [661, 204] on span "Deal - Sell Side Sale +3" at bounding box center [630, 199] width 190 height 14
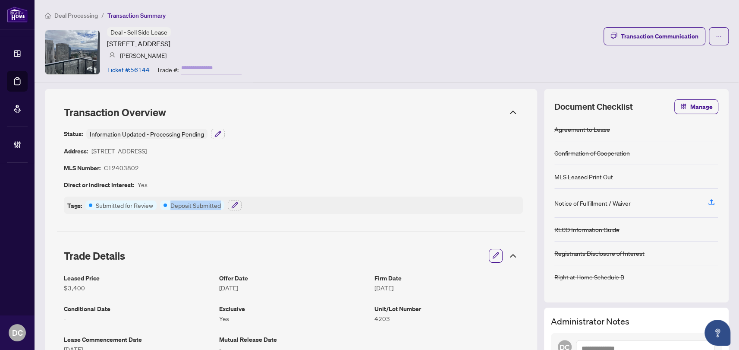
drag, startPoint x: 171, startPoint y: 205, endPoint x: 222, endPoint y: 203, distance: 51.4
click at [222, 203] on div "Deposit Submitted" at bounding box center [192, 204] width 64 height 9
click at [206, 211] on div "Tags: Submitted for Review Deposit Submitted" at bounding box center [293, 204] width 459 height 17
click at [232, 207] on icon "button" at bounding box center [235, 205] width 6 height 6
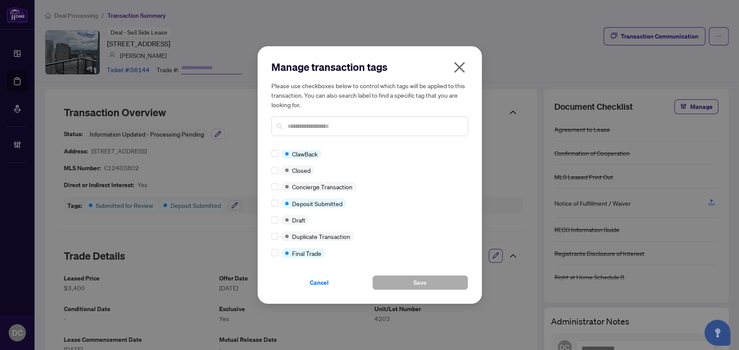
scroll to position [117, 0]
click at [368, 120] on div at bounding box center [369, 126] width 197 height 20
click at [368, 124] on input "text" at bounding box center [373, 125] width 173 height 9
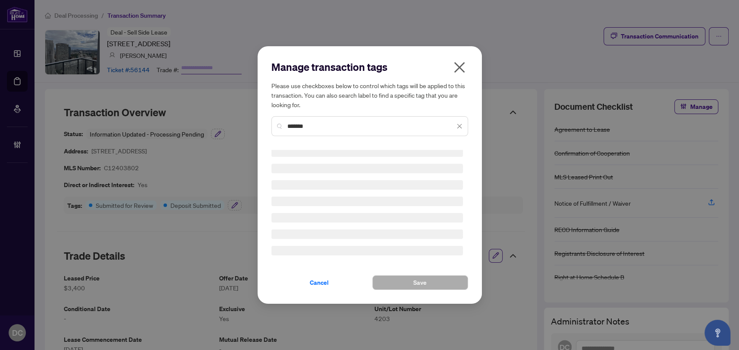
scroll to position [0, 0]
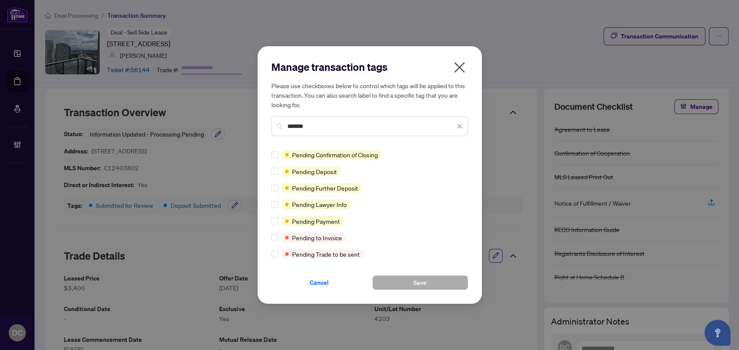
type input "*******"
drag, startPoint x: 462, startPoint y: 69, endPoint x: 447, endPoint y: 177, distance: 109.4
click at [447, 177] on div "Manage transaction tags Please use checkboxes below to control which tags will …" at bounding box center [369, 175] width 197 height 230
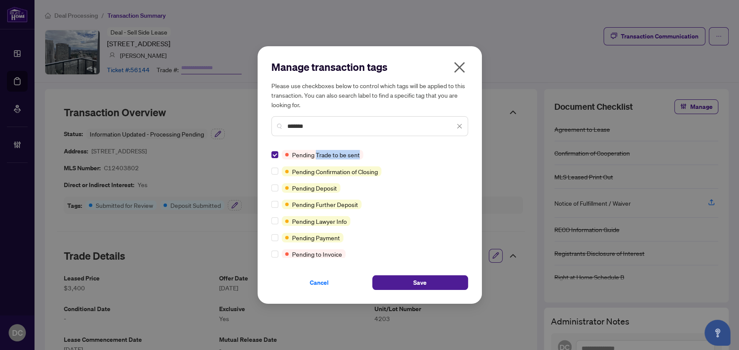
drag, startPoint x: 315, startPoint y: 157, endPoint x: 375, endPoint y: 157, distance: 59.6
click at [375, 157] on div "Pending Trade to be sent" at bounding box center [367, 154] width 192 height 9
drag, startPoint x: 292, startPoint y: 155, endPoint x: 365, endPoint y: 157, distance: 73.0
click at [365, 157] on div "Pending Trade to be sent" at bounding box center [367, 154] width 192 height 9
click at [330, 158] on span "Pending Trade to be sent" at bounding box center [326, 154] width 68 height 9
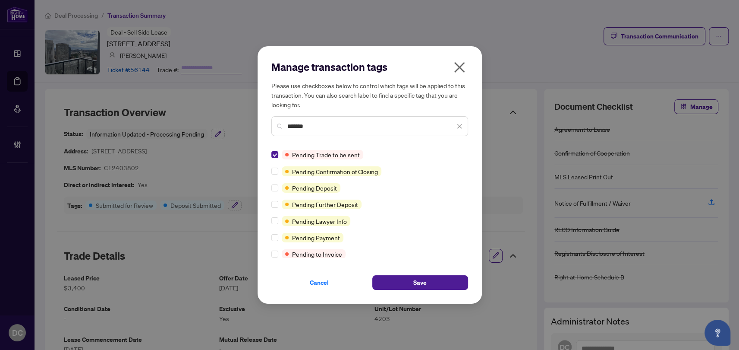
click at [462, 69] on icon "close" at bounding box center [460, 67] width 14 height 14
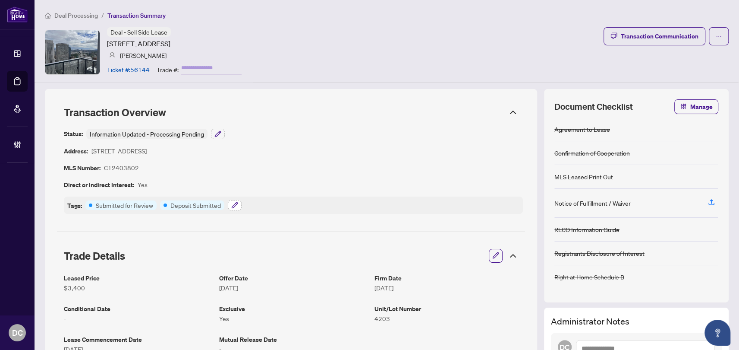
click at [233, 204] on icon "button" at bounding box center [235, 205] width 6 height 6
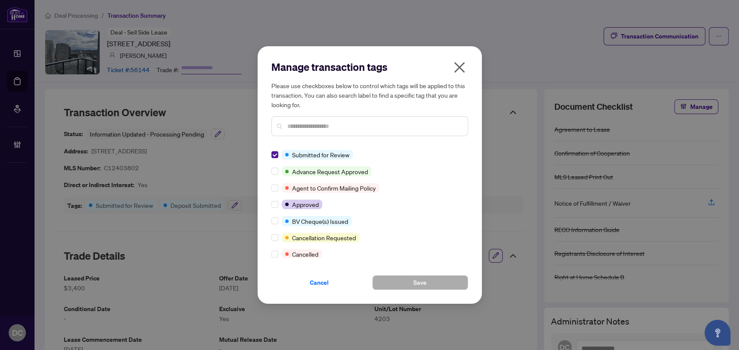
click at [460, 66] on icon "close" at bounding box center [460, 67] width 14 height 14
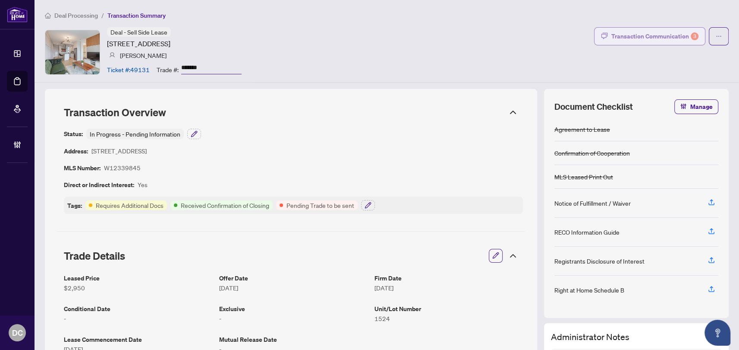
click at [626, 40] on div "Transaction Communication 3" at bounding box center [654, 36] width 87 height 14
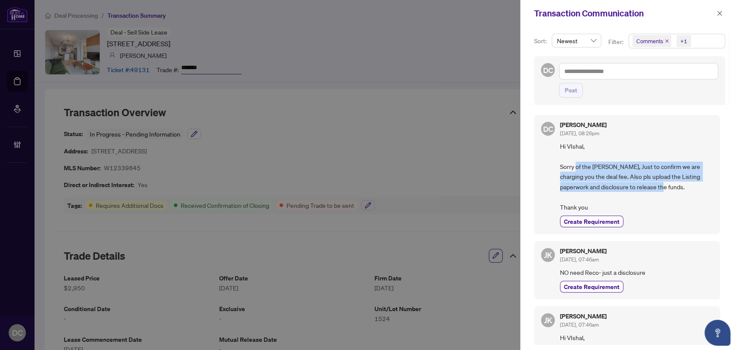
drag, startPoint x: 577, startPoint y: 166, endPoint x: 671, endPoint y: 184, distance: 96.2
click at [671, 184] on span "Hi VIshal, Sorry of the [PERSON_NAME], Just to confirm we are charging you the …" at bounding box center [636, 176] width 153 height 71
click at [672, 185] on span "Hi VIshal, Sorry of the [PERSON_NAME], Just to confirm we are charging you the …" at bounding box center [636, 176] width 153 height 71
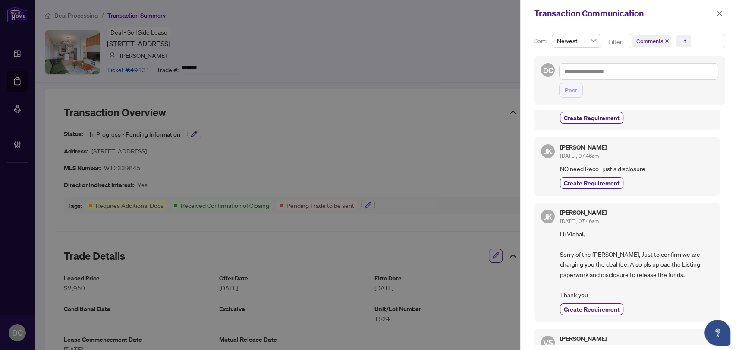
scroll to position [117, 0]
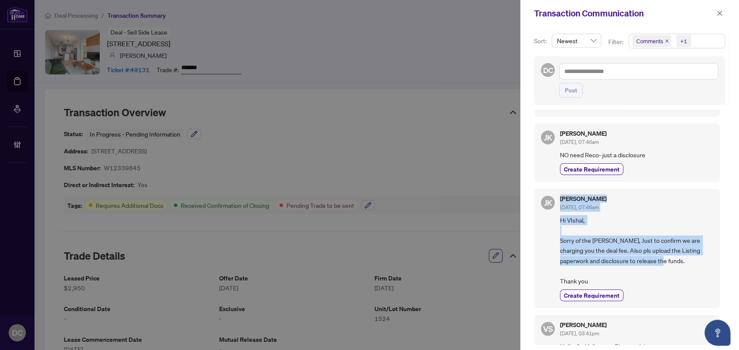
drag, startPoint x: 662, startPoint y: 263, endPoint x: 555, endPoint y: 205, distance: 120.9
click at [555, 205] on div "[PERSON_NAME] [DATE], 07:46am Hi [PERSON_NAME], Sorry of the [PERSON_NAME], Jus…" at bounding box center [627, 248] width 186 height 119
click at [659, 263] on span "Hi VIshal, Sorry of the [PERSON_NAME], Just to confirm we are charging you the …" at bounding box center [636, 250] width 153 height 71
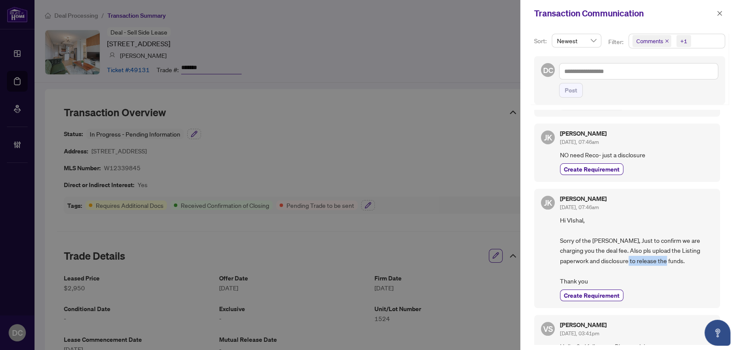
drag, startPoint x: 656, startPoint y: 262, endPoint x: 606, endPoint y: 261, distance: 49.2
click at [606, 261] on span "Hi VIshal, Sorry of the [PERSON_NAME], Just to confirm we are charging you the …" at bounding box center [636, 250] width 153 height 71
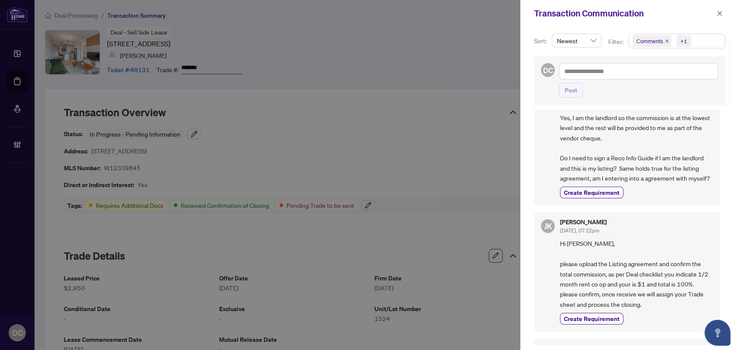
scroll to position [549, 0]
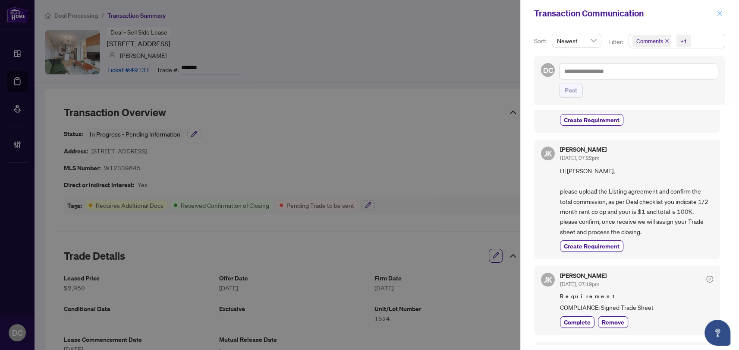
click at [717, 12] on icon "close" at bounding box center [720, 13] width 6 height 6
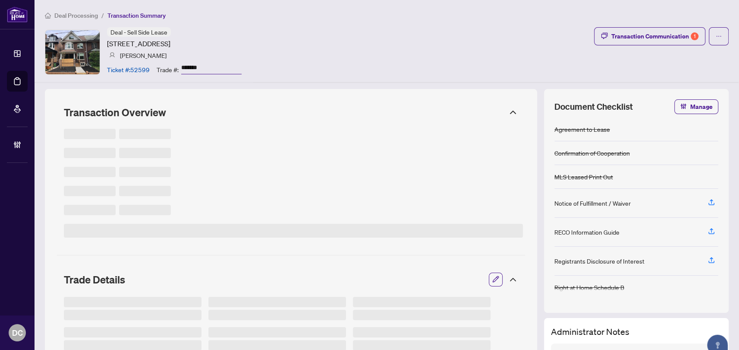
type input "*******"
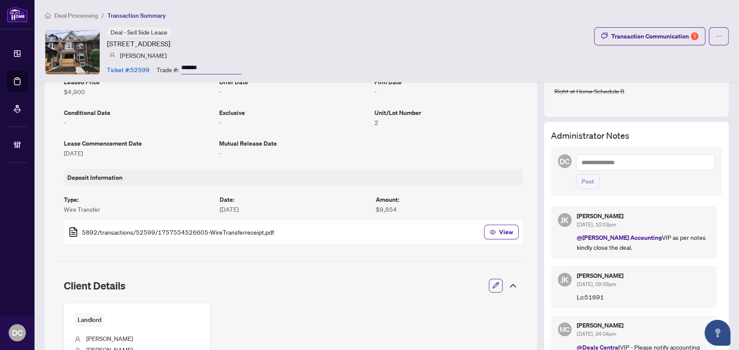
scroll to position [353, 0]
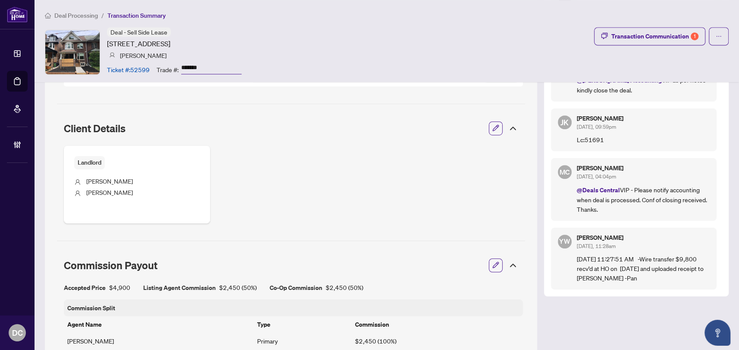
drag, startPoint x: 670, startPoint y: 207, endPoint x: 627, endPoint y: 188, distance: 46.2
click at [627, 188] on p "@Deals Central VIP - Please notify accounting when deal is processed. Conf of c…" at bounding box center [643, 199] width 133 height 29
drag, startPoint x: 615, startPoint y: 185, endPoint x: 626, endPoint y: 184, distance: 10.8
click at [626, 185] on p "@Deals Central VIP - Please notify accounting when deal is processed. Conf of c…" at bounding box center [643, 199] width 133 height 29
click at [642, 191] on p "@Deals Central VIP - Please notify accounting when deal is processed. Conf of c…" at bounding box center [643, 199] width 133 height 29
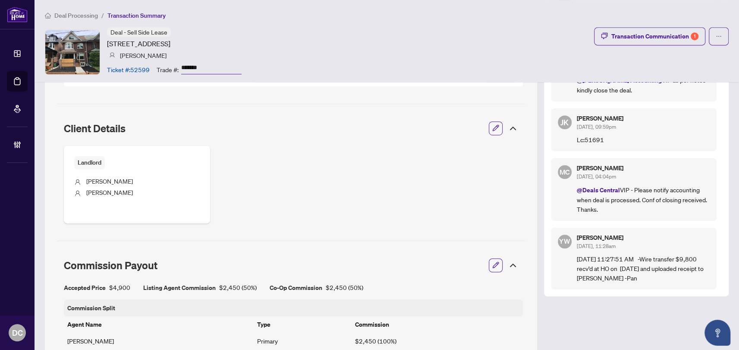
drag, startPoint x: 639, startPoint y: 184, endPoint x: 665, endPoint y: 202, distance: 32.3
click at [665, 202] on p "@Deals Central VIP - Please notify accounting when deal is processed. Conf of c…" at bounding box center [643, 199] width 133 height 29
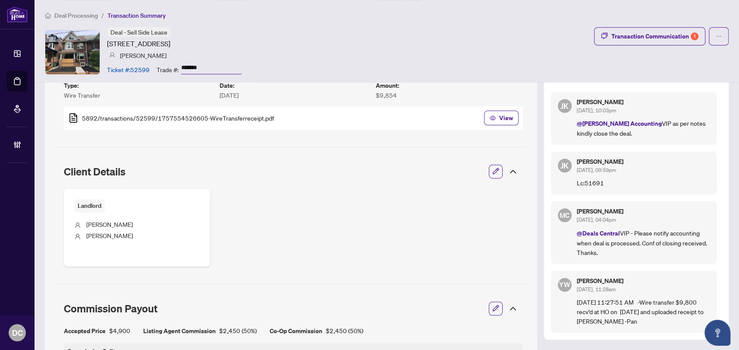
scroll to position [235, 0]
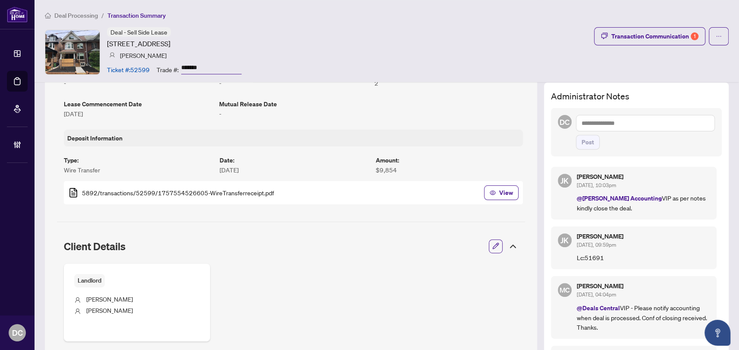
click at [640, 207] on p "@[PERSON_NAME] Accounting VIP as per notes kindly close the deal." at bounding box center [643, 202] width 133 height 19
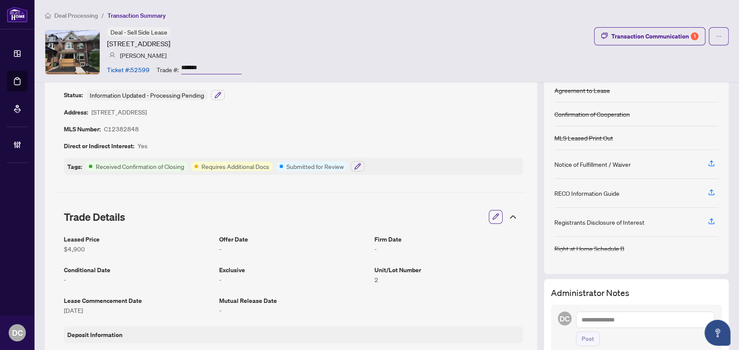
scroll to position [0, 0]
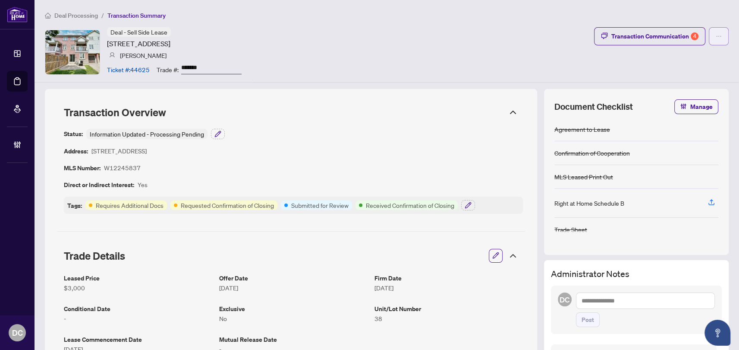
click at [716, 36] on icon "ellipsis" at bounding box center [719, 36] width 6 height 6
click at [678, 95] on span "Submit for Completion" at bounding box center [683, 96] width 66 height 9
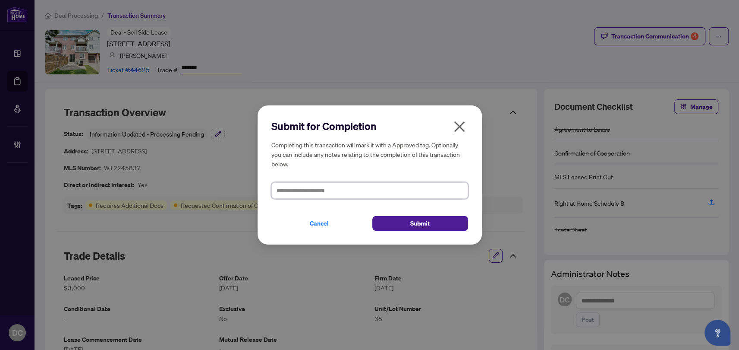
click at [395, 190] on textarea at bounding box center [369, 190] width 197 height 16
drag, startPoint x: 464, startPoint y: 127, endPoint x: 473, endPoint y: 126, distance: 9.1
click at [464, 127] on icon "close" at bounding box center [460, 127] width 14 height 14
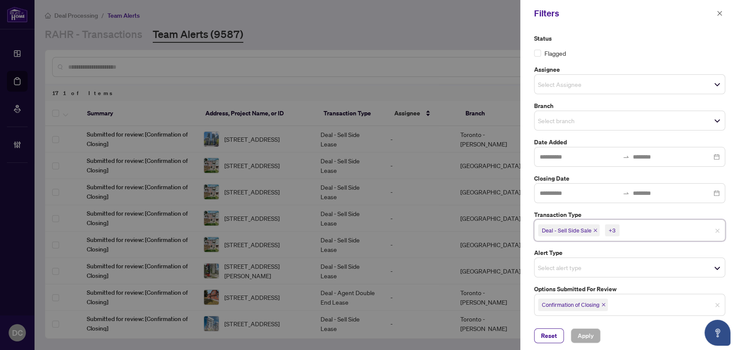
scroll to position [31, 0]
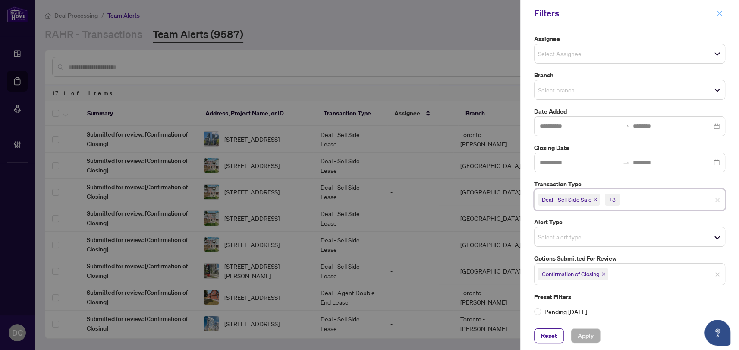
click at [720, 10] on icon "close" at bounding box center [720, 13] width 6 height 6
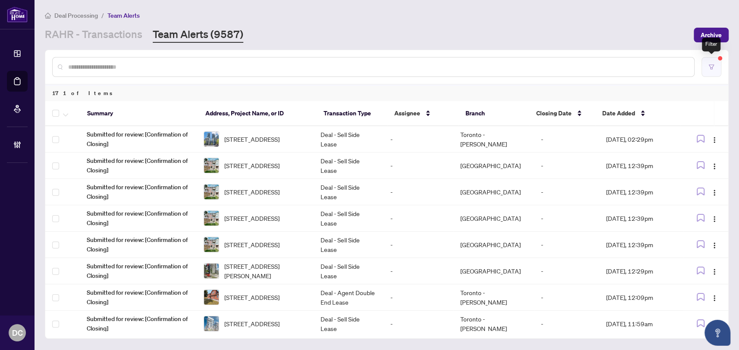
click at [705, 65] on button "button" at bounding box center [712, 67] width 20 height 20
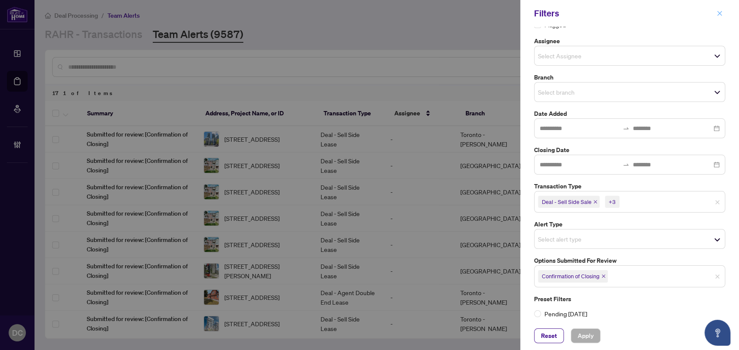
click at [721, 11] on icon "close" at bounding box center [720, 13] width 6 height 6
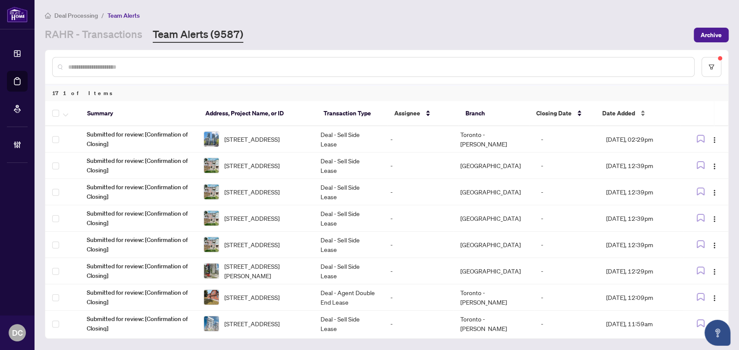
click at [630, 111] on span "Date Added" at bounding box center [618, 112] width 33 height 9
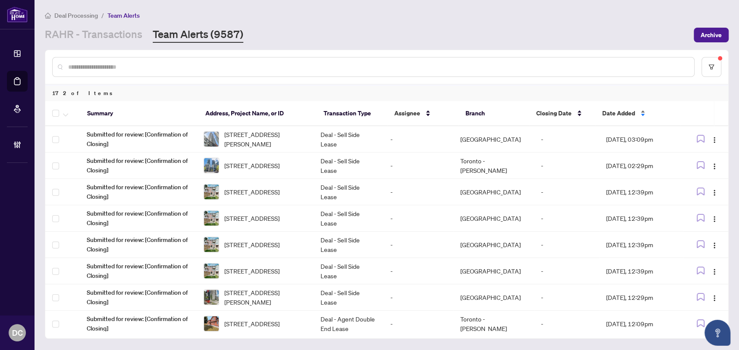
click at [630, 112] on span "Date Added" at bounding box center [618, 112] width 33 height 9
